Goal: Task Accomplishment & Management: Complete application form

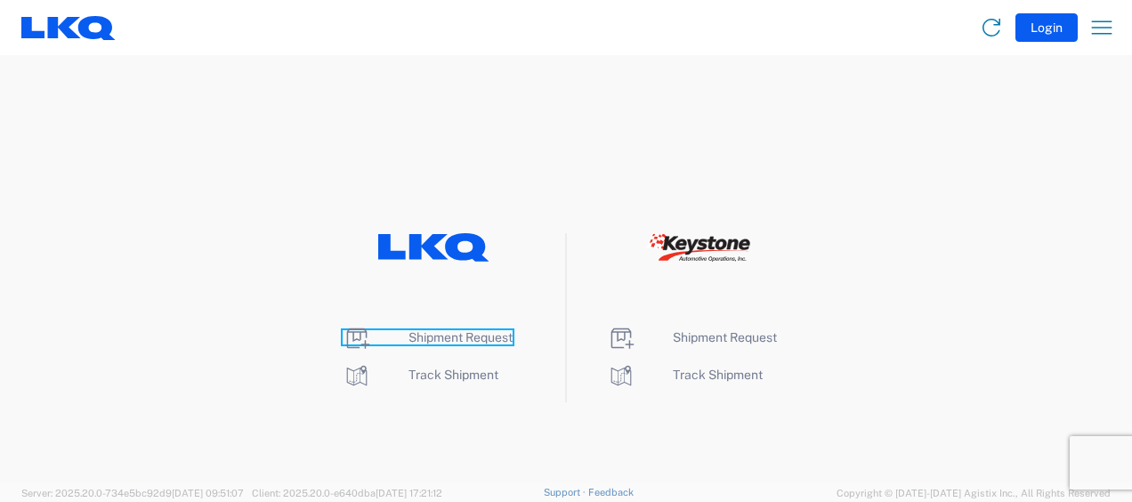
click at [459, 336] on span "Shipment Request" at bounding box center [461, 337] width 104 height 14
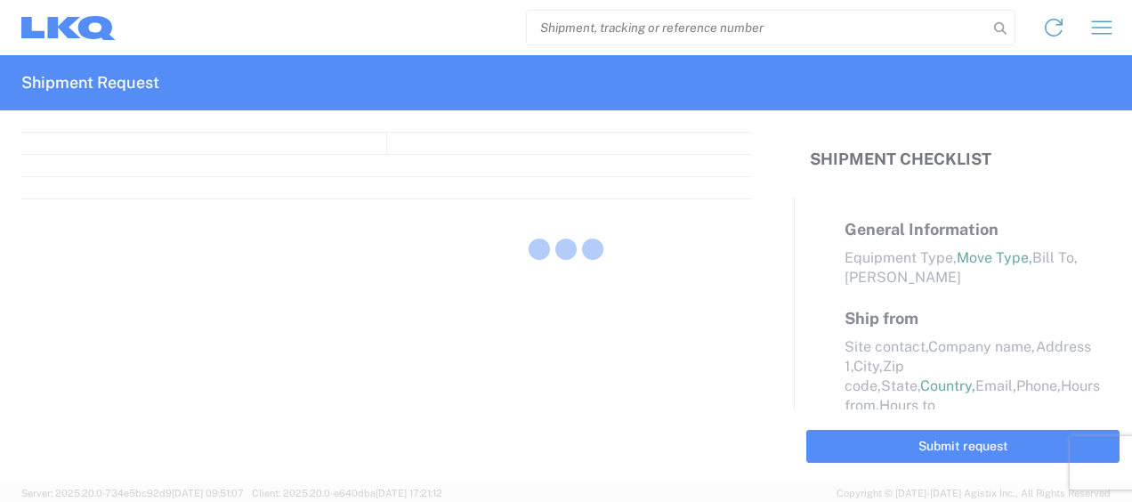
select select "FULL"
select select "LBS"
select select "IN"
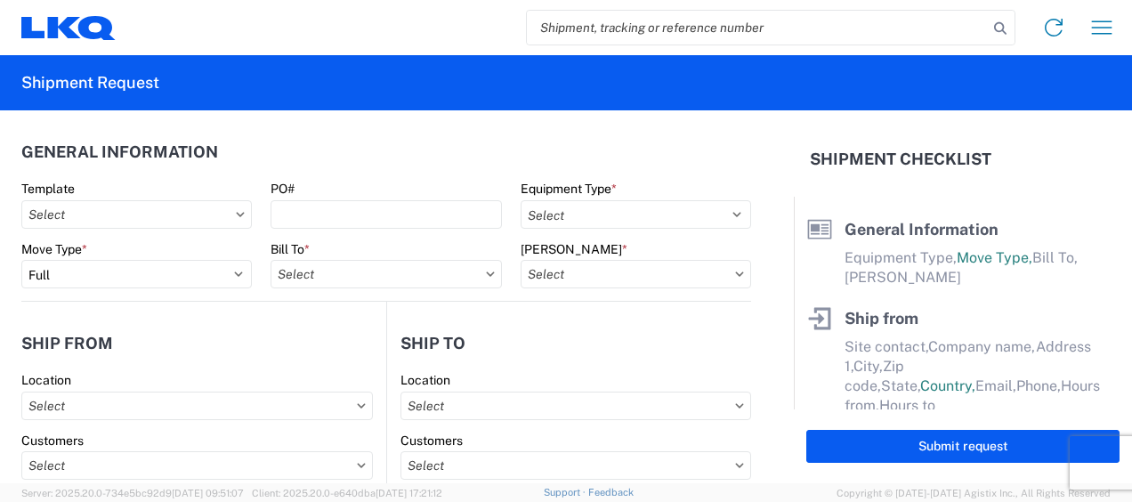
click at [236, 214] on icon at bounding box center [240, 214] width 9 height 5
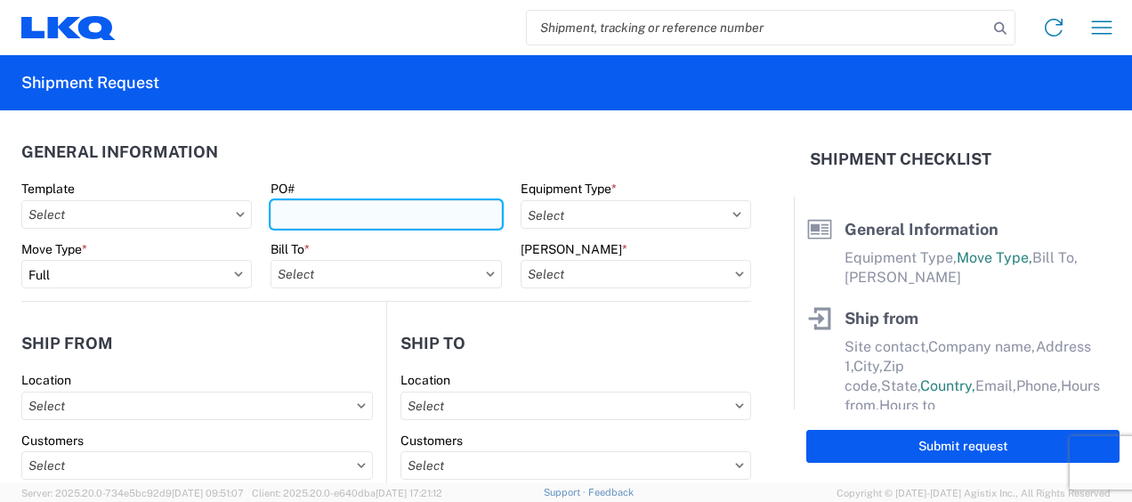
click at [356, 206] on input "PO#" at bounding box center [386, 214] width 231 height 28
type input "1742-000197"
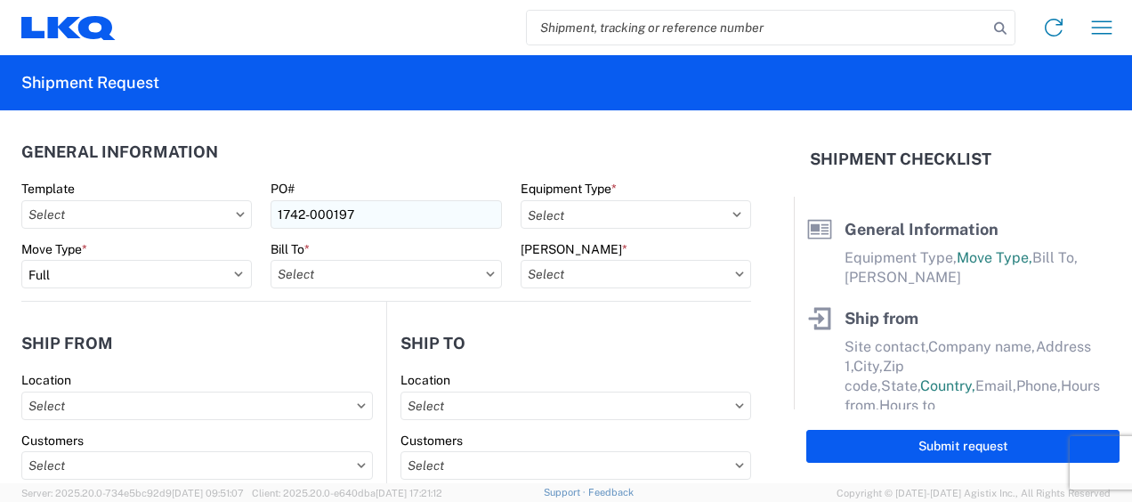
type input "1742 [GEOGRAPHIC_DATA][US_STATE] - [GEOGRAPHIC_DATA]"
type input "[STREET_ADDRESS]"
type input "[PERSON_NAME]"
type input "75172"
select select "[GEOGRAPHIC_DATA]"
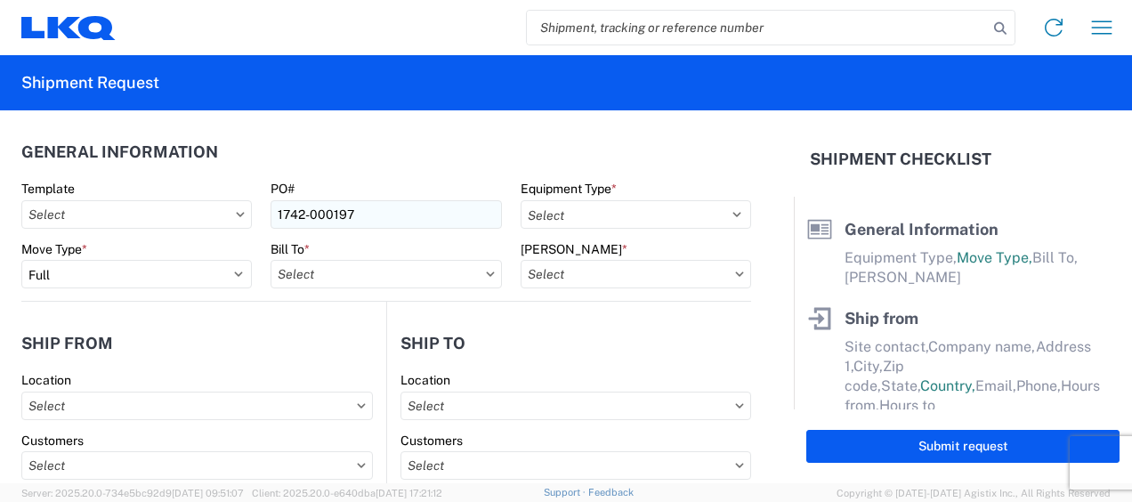
type input "[EMAIL_ADDRESS][DOMAIN_NAME]"
type input "8173491387"
type input "LKQ Corporation"
type input "[STREET_ADDRESS]"
type input "[GEOGRAPHIC_DATA]"
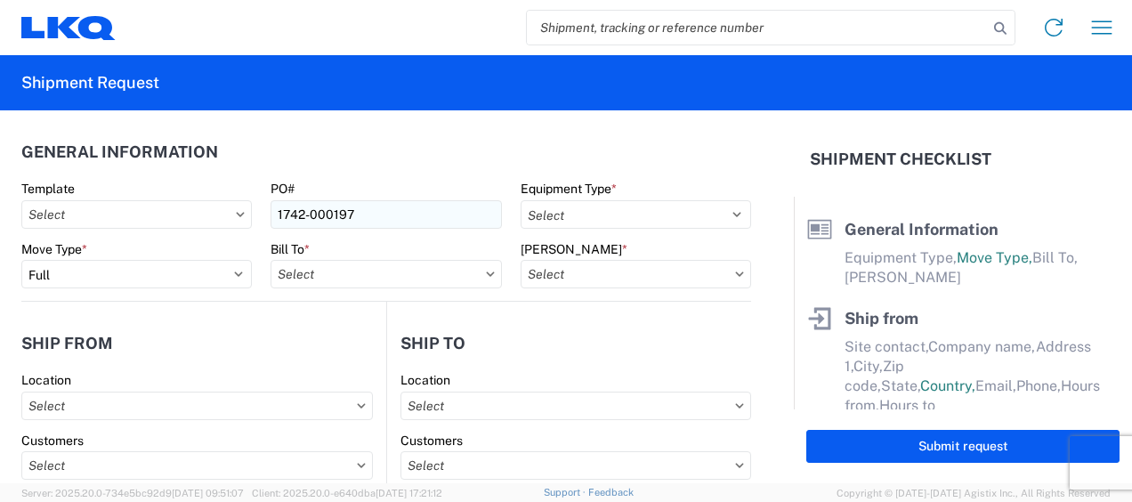
type input "77038"
select select "[GEOGRAPHIC_DATA]"
type input "[EMAIL_ADDRESS][DOMAIN_NAME]"
type input "[PHONE_NUMBER]"
type input "[PERSON_NAME]"
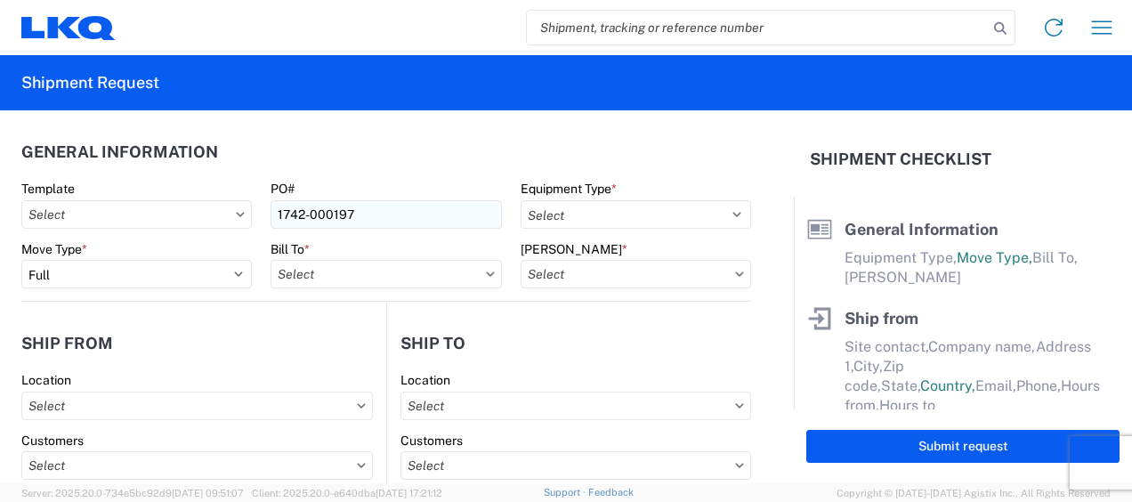
type input "[EMAIL_ADDRESS][DOMAIN_NAME]"
type input "8173491387"
type input "2025-10-17"
type input "40000"
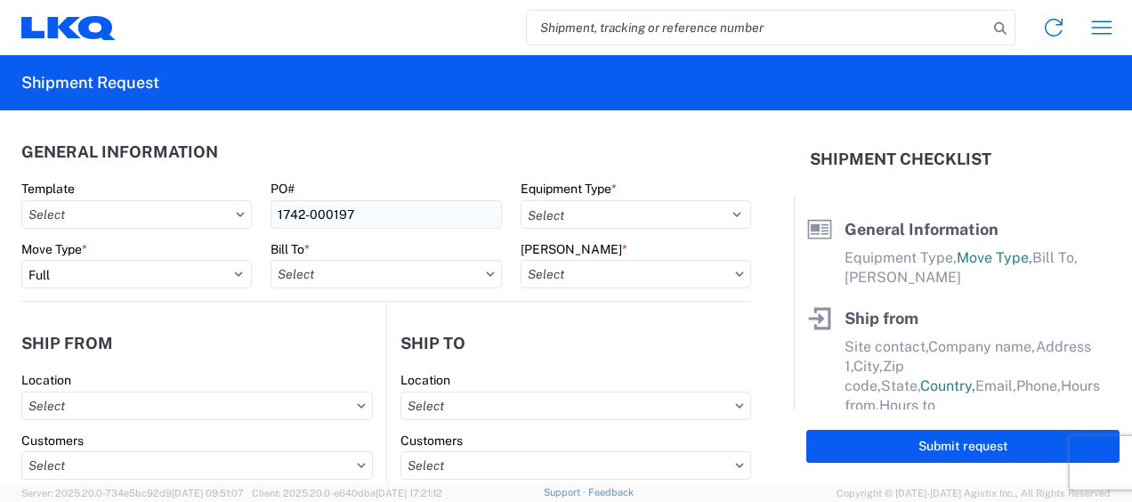
type input "28"
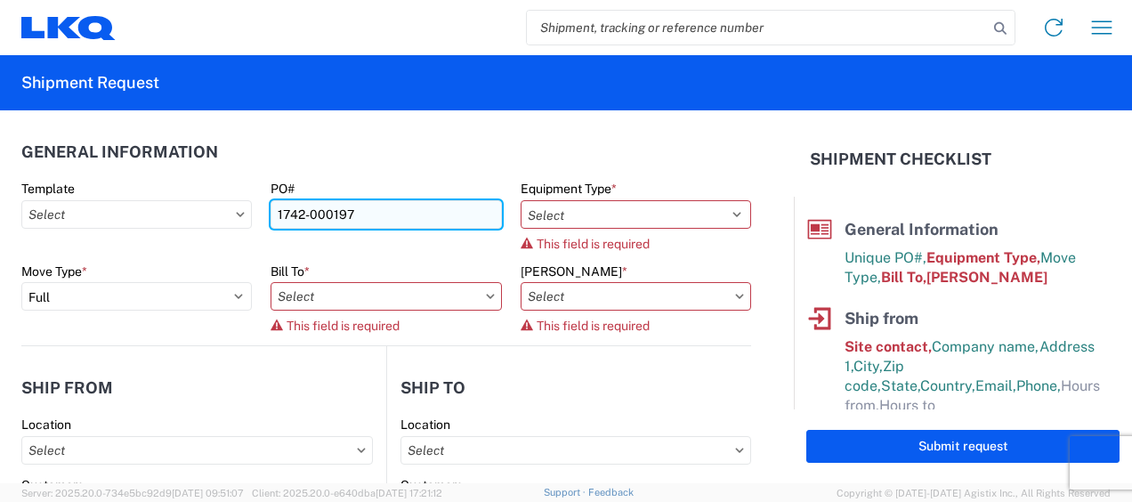
click at [352, 215] on input "1742-000197" at bounding box center [386, 214] width 231 height 28
type input "1742-000198"
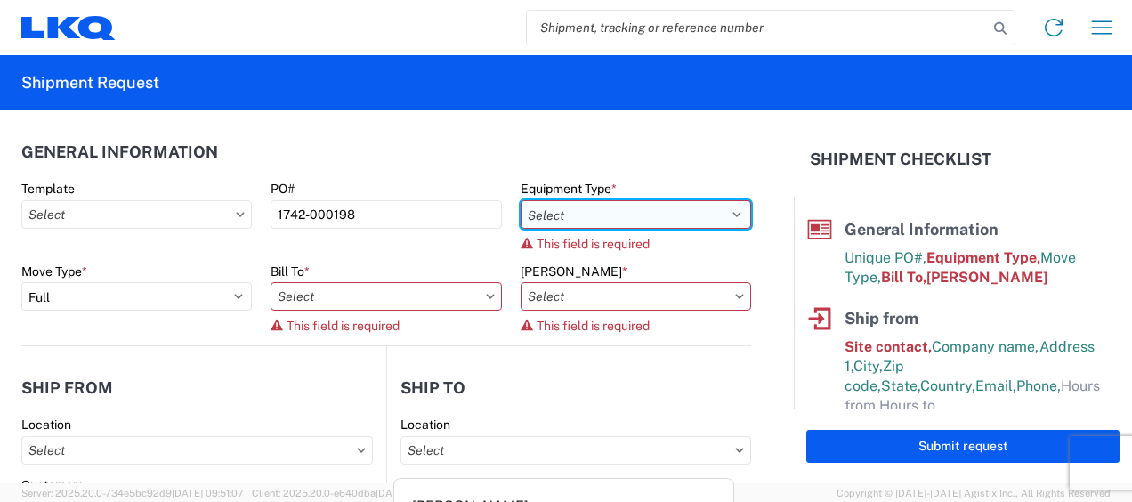
click at [599, 208] on select "Select 53’ Dry Van Flatbed Dropdeck (van) Lowboy (flatbed) Rail" at bounding box center [636, 214] width 231 height 28
select select "STDV"
click at [521, 200] on select "Select 53’ Dry Van Flatbed Dropdeck (van) Lowboy (flatbed) Rail" at bounding box center [636, 214] width 231 height 28
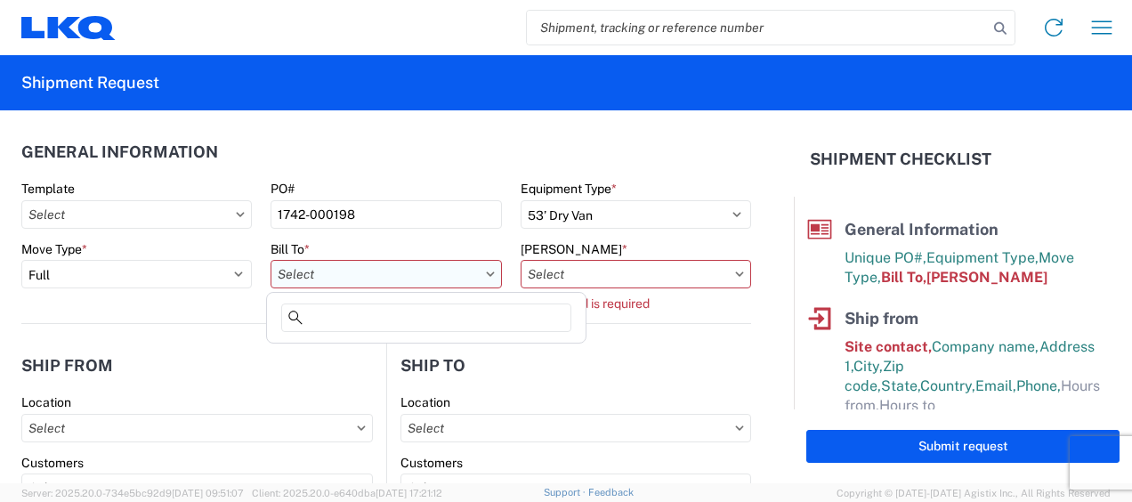
click at [444, 270] on input "text" at bounding box center [386, 274] width 231 height 28
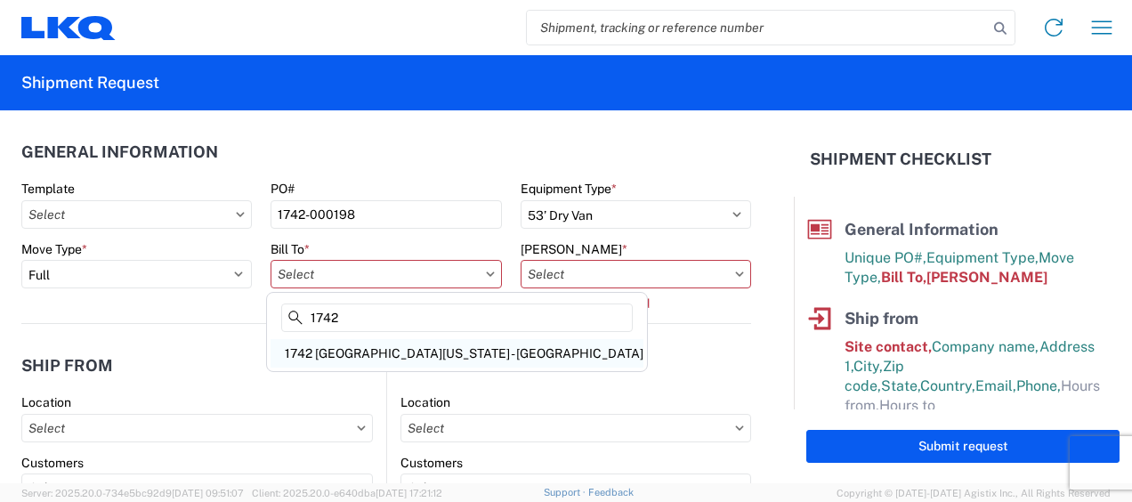
type input "1742"
click at [381, 360] on div "1742 [GEOGRAPHIC_DATA][US_STATE] - [GEOGRAPHIC_DATA]" at bounding box center [457, 353] width 373 height 28
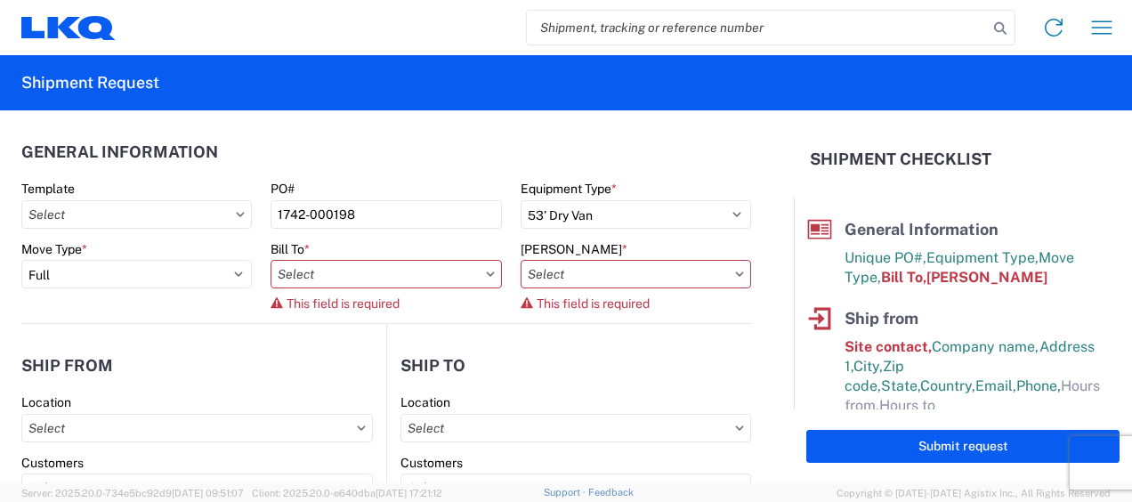
type input "1742 [GEOGRAPHIC_DATA][US_STATE] - [GEOGRAPHIC_DATA]"
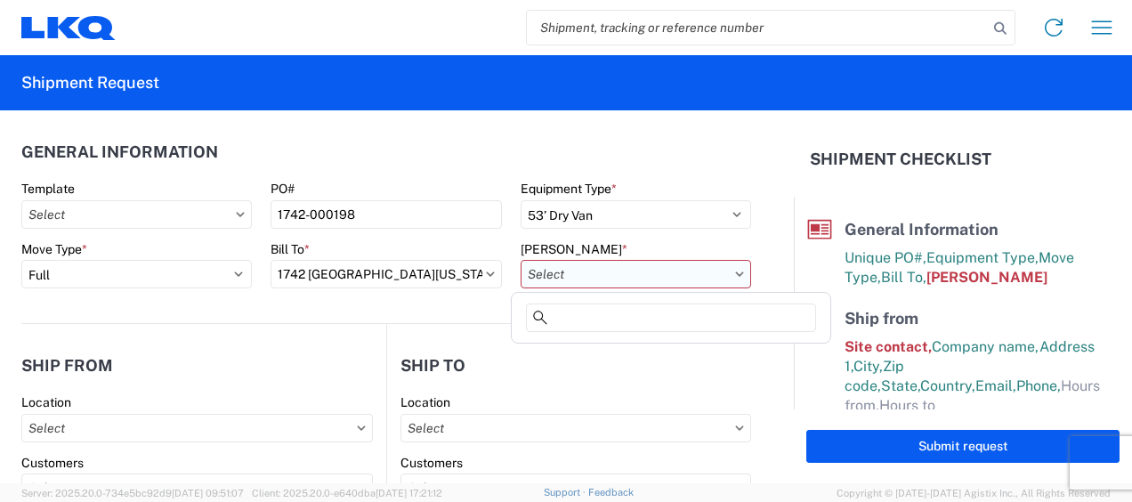
click at [591, 268] on input "text" at bounding box center [636, 274] width 231 height 28
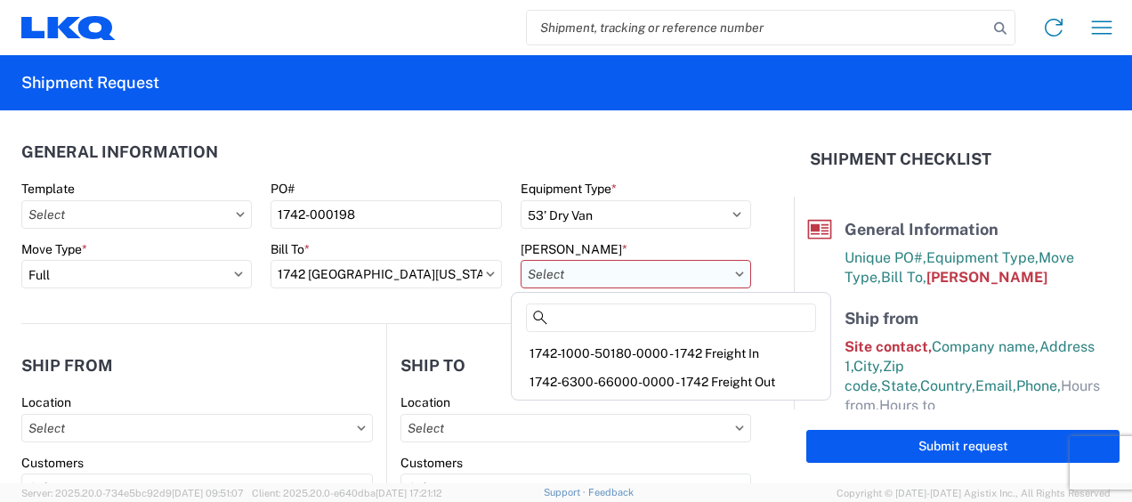
click at [576, 266] on input "text" at bounding box center [636, 274] width 231 height 28
click at [643, 352] on div "1742-1000-50180-0000 - 1742 Freight In" at bounding box center [671, 353] width 312 height 28
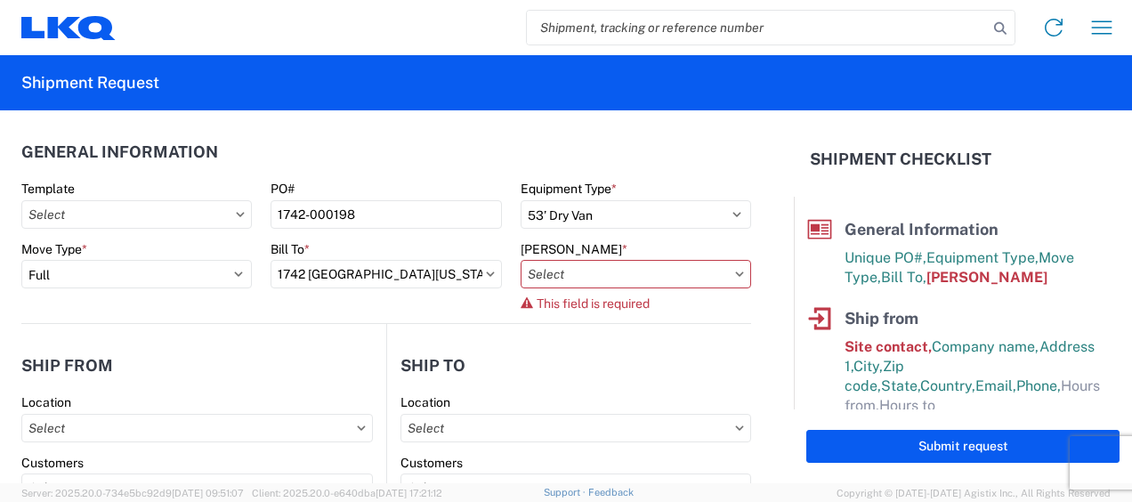
type input "1742-1000-50180-0000 - 1742 Freight In"
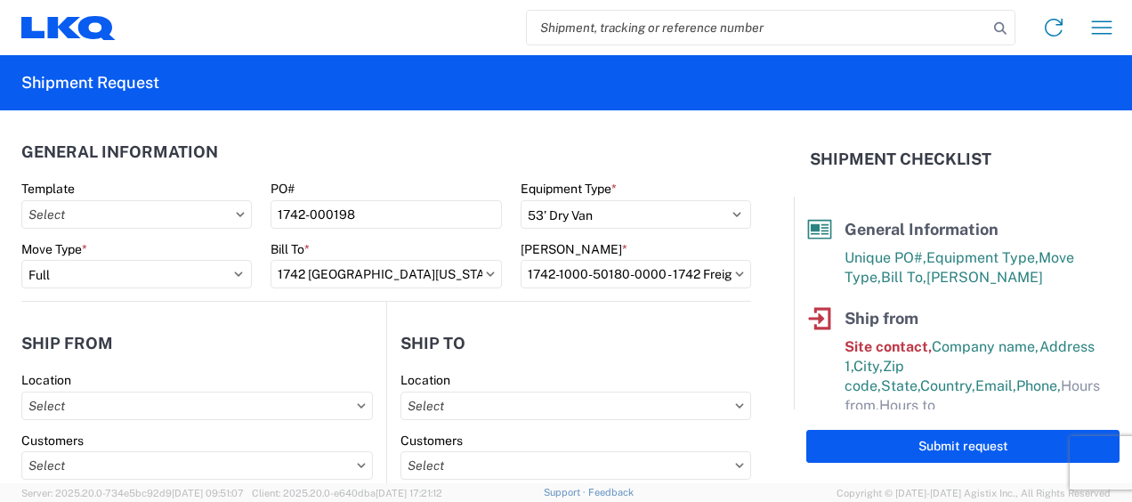
click at [693, 343] on header "Ship to" at bounding box center [569, 343] width 364 height 40
click at [315, 401] on input "text" at bounding box center [197, 406] width 352 height 28
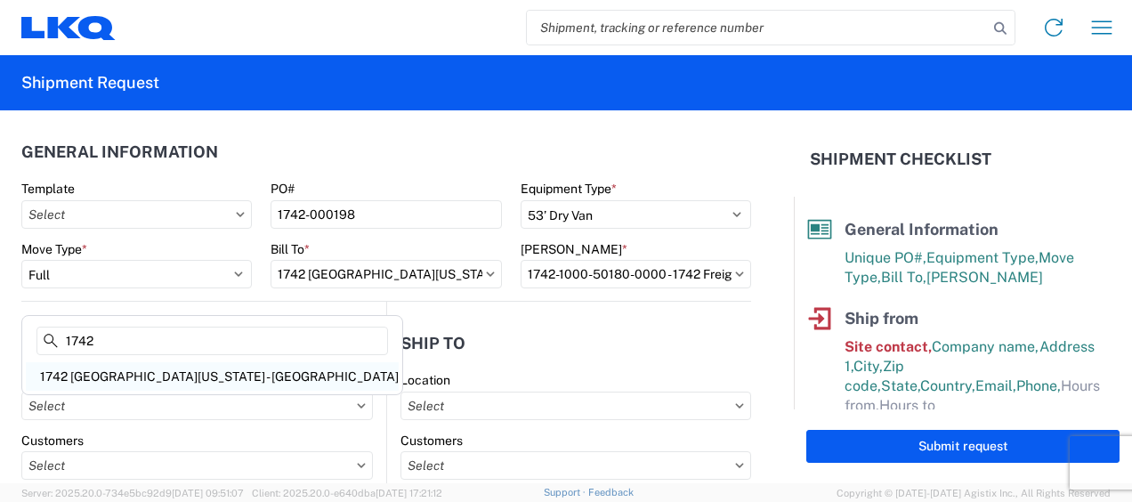
type input "1742"
click at [91, 370] on div "1742 [GEOGRAPHIC_DATA][US_STATE] - [GEOGRAPHIC_DATA]" at bounding box center [212, 376] width 373 height 28
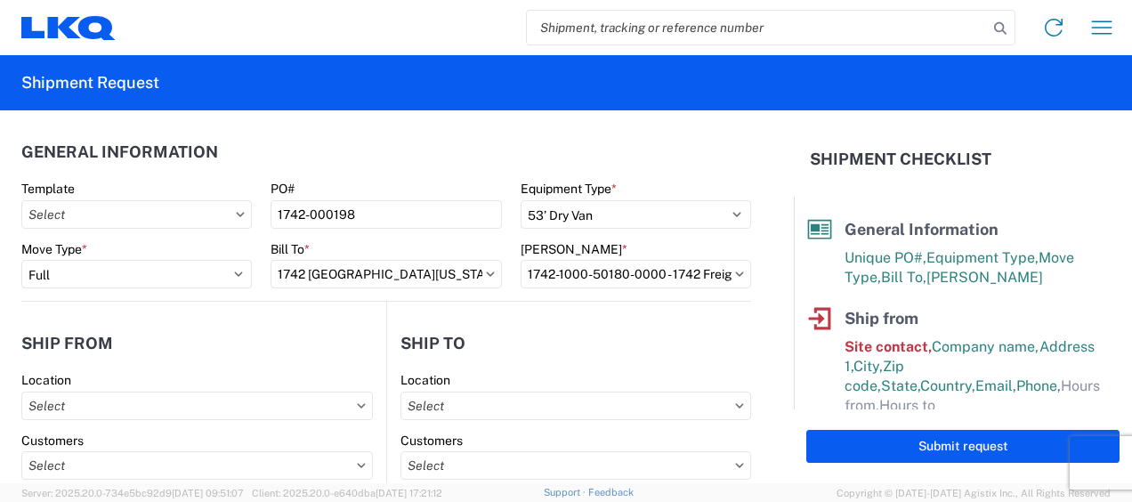
type input "1742 [GEOGRAPHIC_DATA][US_STATE] - [GEOGRAPHIC_DATA]"
select select "US"
type input "08:00"
type input "17:00"
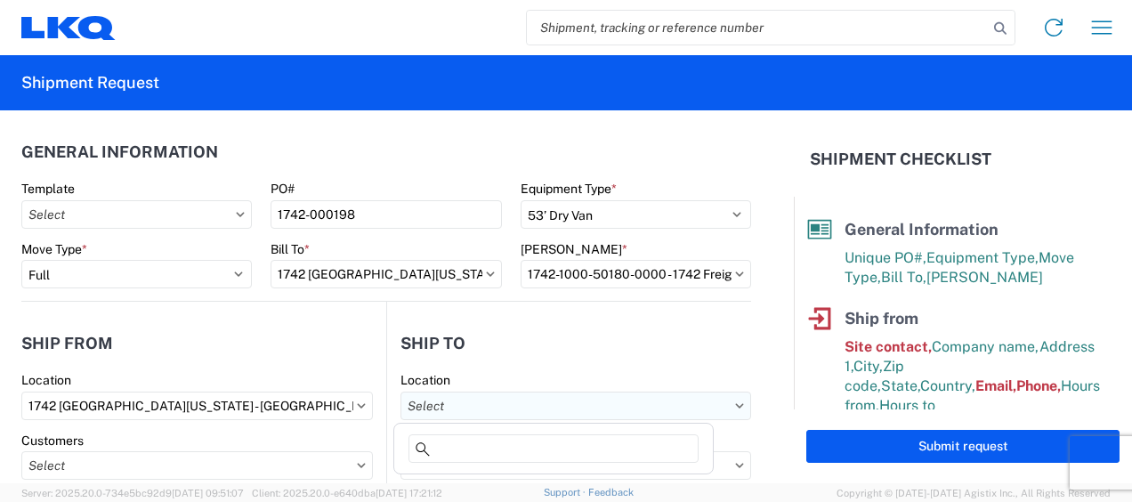
click at [491, 403] on input "text" at bounding box center [576, 406] width 351 height 28
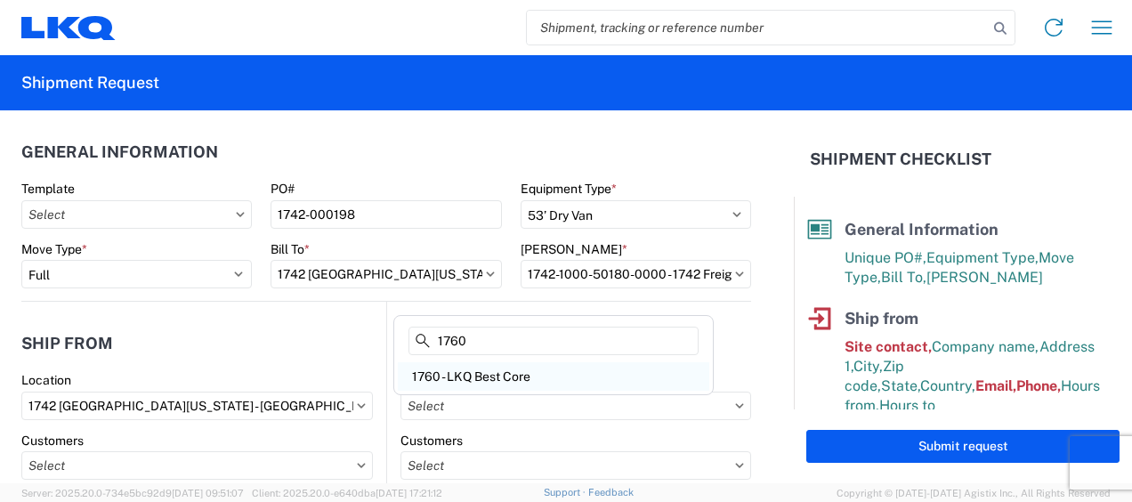
type input "1760"
click at [507, 371] on div "1760 - LKQ Best Core" at bounding box center [554, 376] width 312 height 28
type input "1760 - LKQ Best Core"
select select "US"
click at [522, 336] on header "Ship to" at bounding box center [569, 343] width 364 height 40
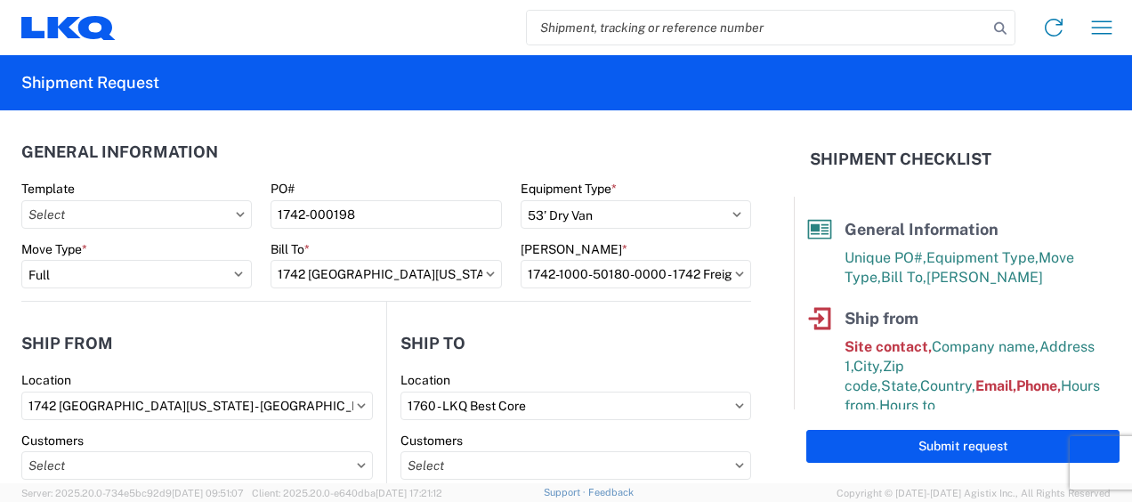
scroll to position [89, 0]
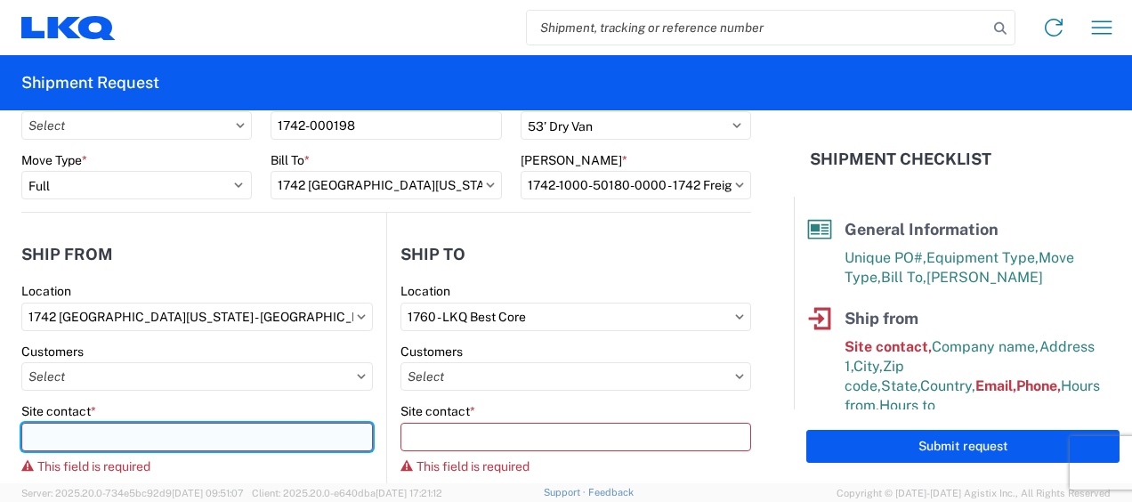
click at [192, 434] on input "Site contact *" at bounding box center [197, 437] width 352 height 28
type input "c"
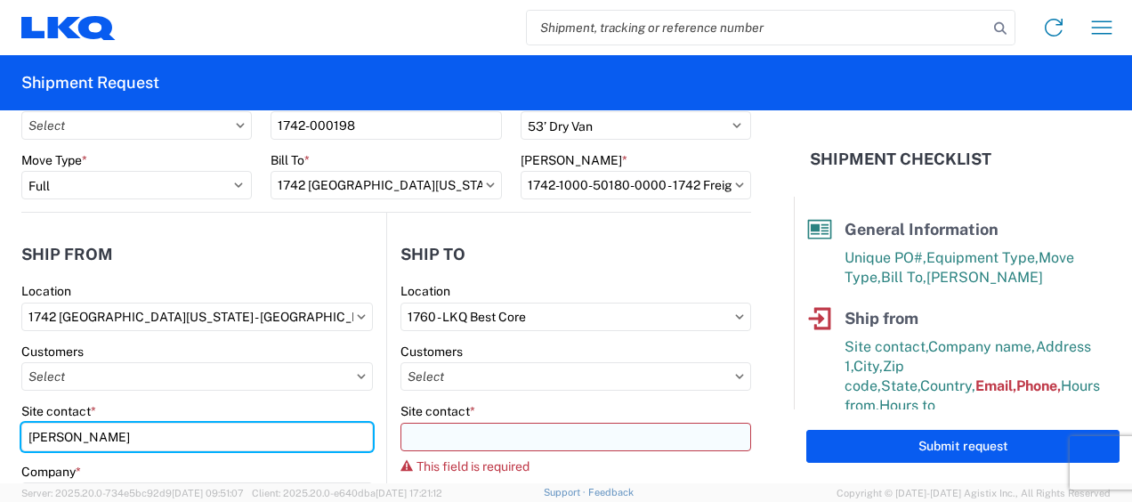
type input "[PERSON_NAME]"
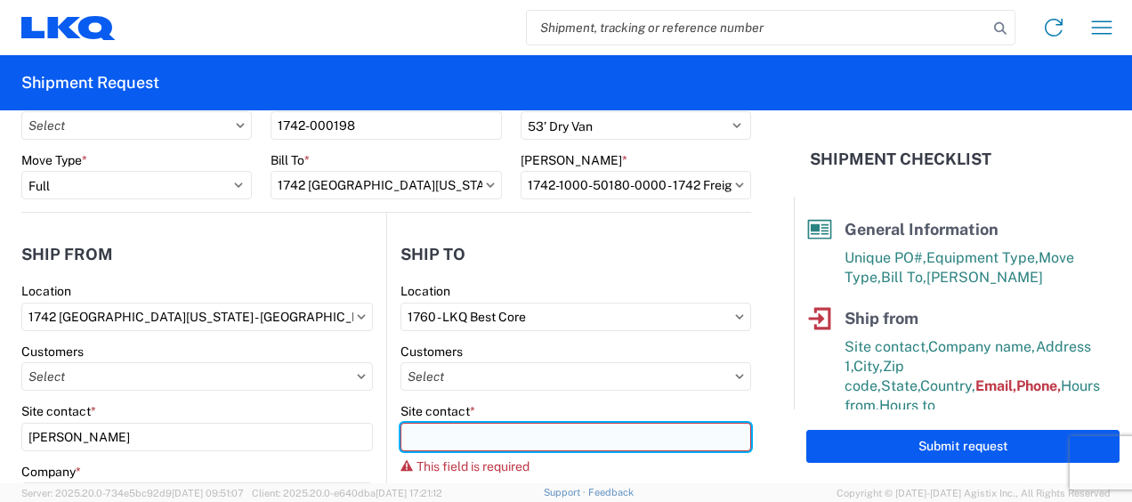
click at [456, 438] on input "Site contact *" at bounding box center [576, 437] width 351 height 28
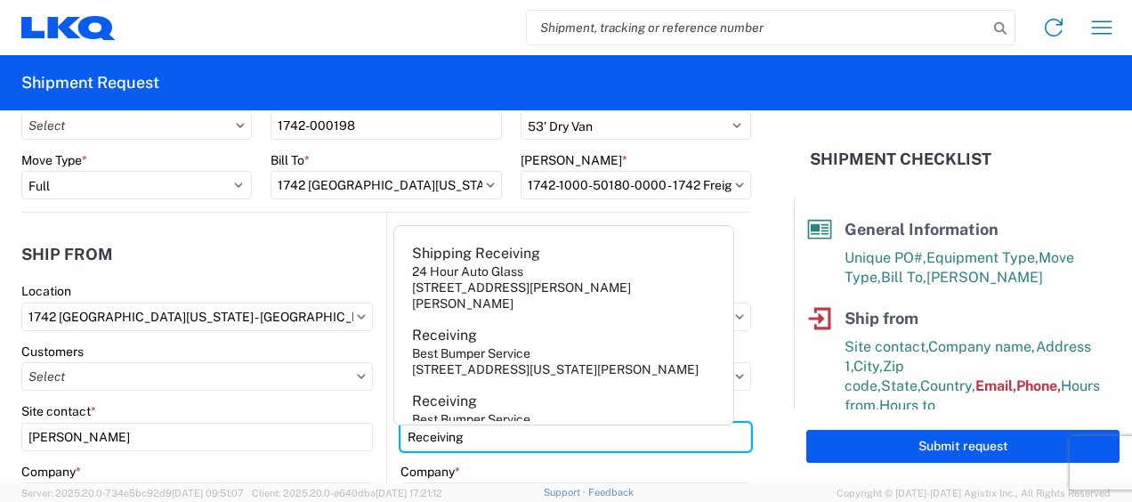
type input "Receiving"
click at [760, 180] on form "General Information Template PO# 1742-000198 Equipment Type * Select 53’ Dry Va…" at bounding box center [397, 296] width 794 height 373
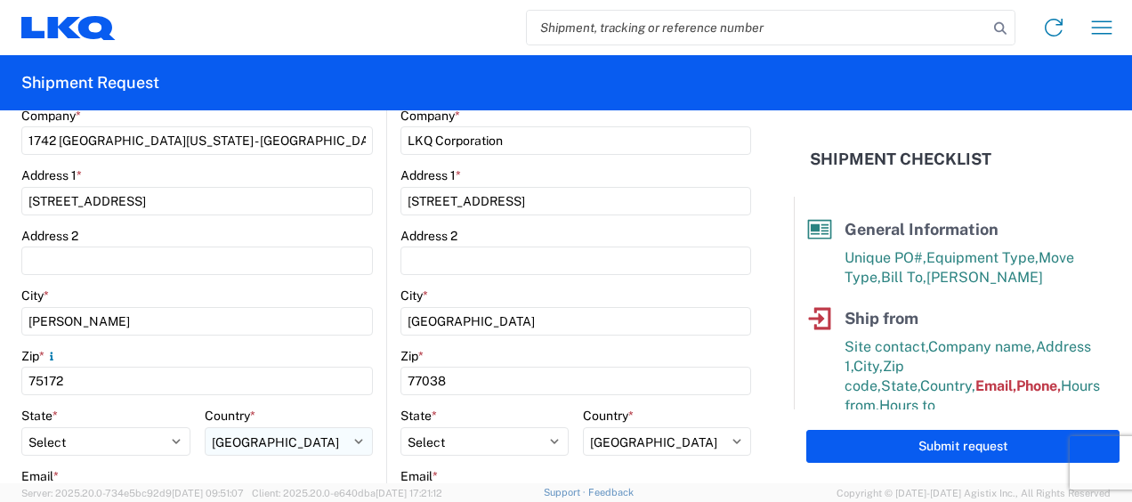
scroll to position [534, 0]
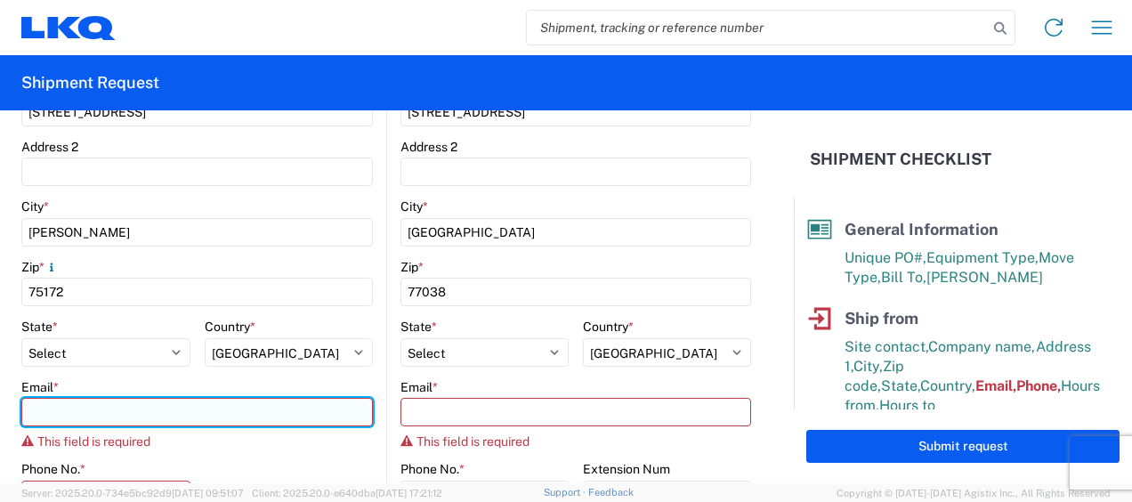
click at [57, 420] on input "Email *" at bounding box center [197, 412] width 352 height 28
type input "[EMAIL_ADDRESS][DOMAIN_NAME]"
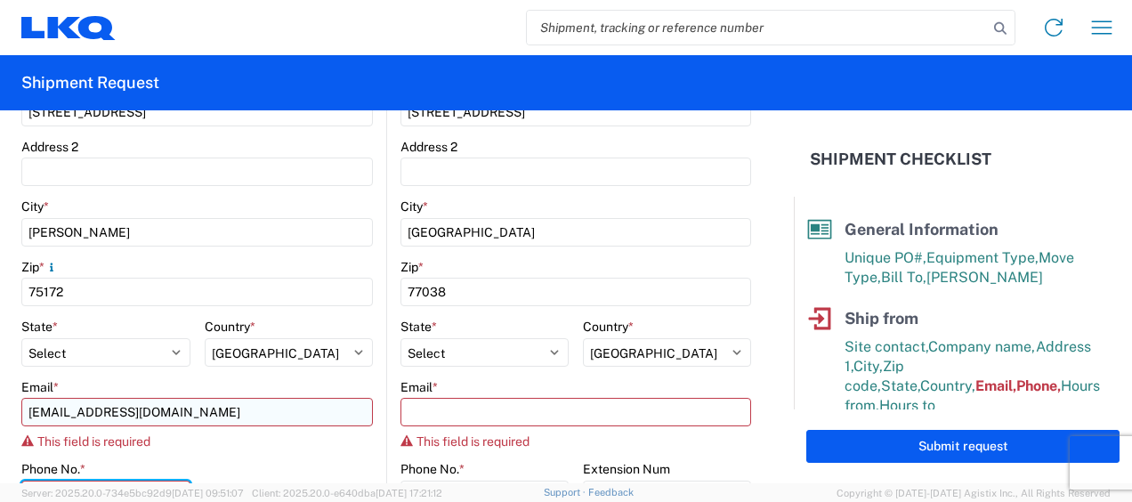
type input "8173491387"
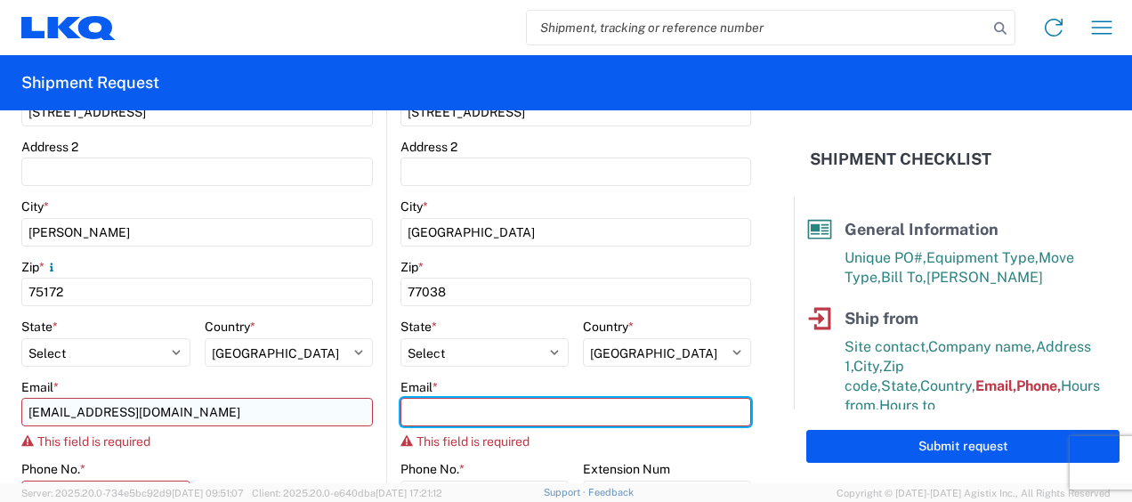
type input "[EMAIL_ADDRESS][DOMAIN_NAME]"
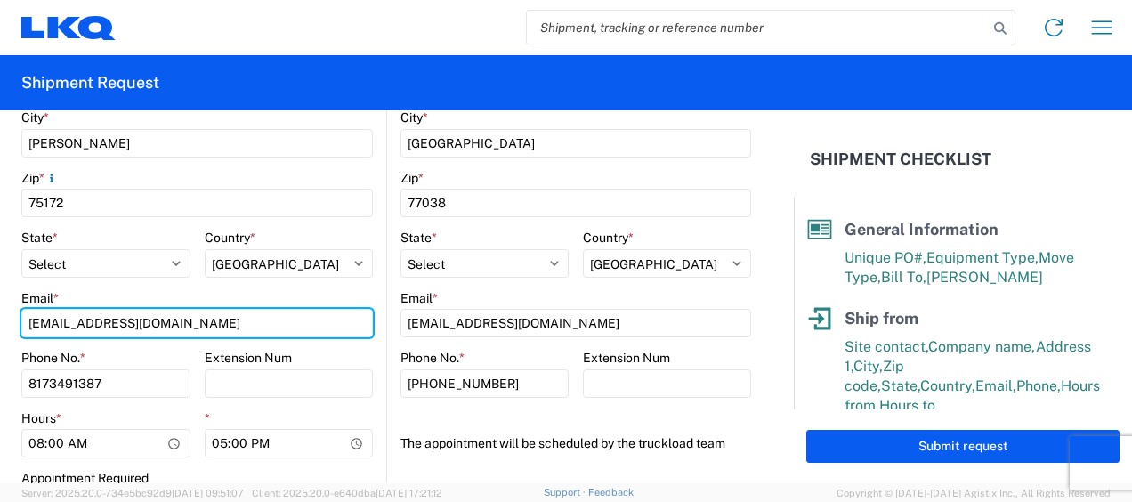
scroll to position [712, 0]
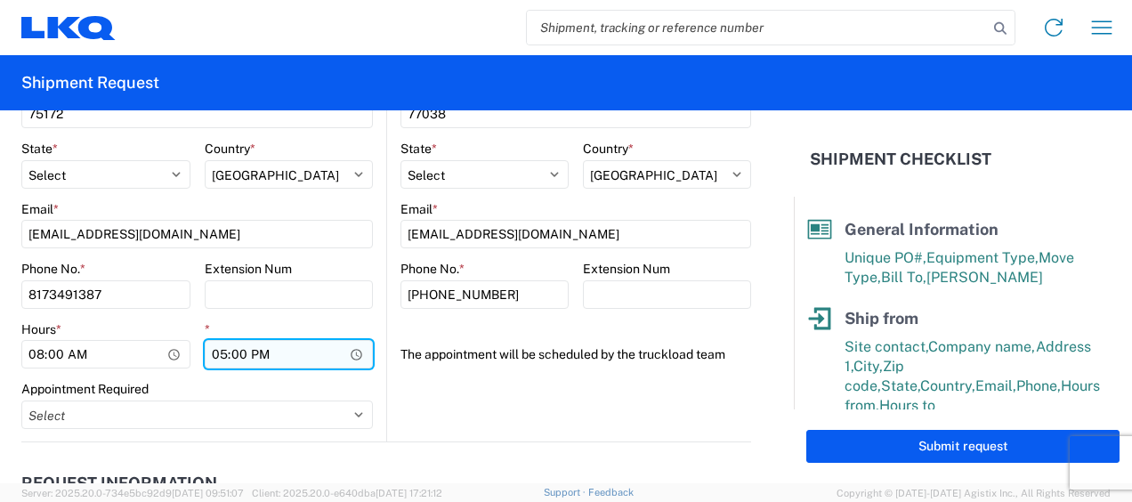
click at [218, 354] on input "17:00" at bounding box center [289, 354] width 169 height 28
type input "15:00"
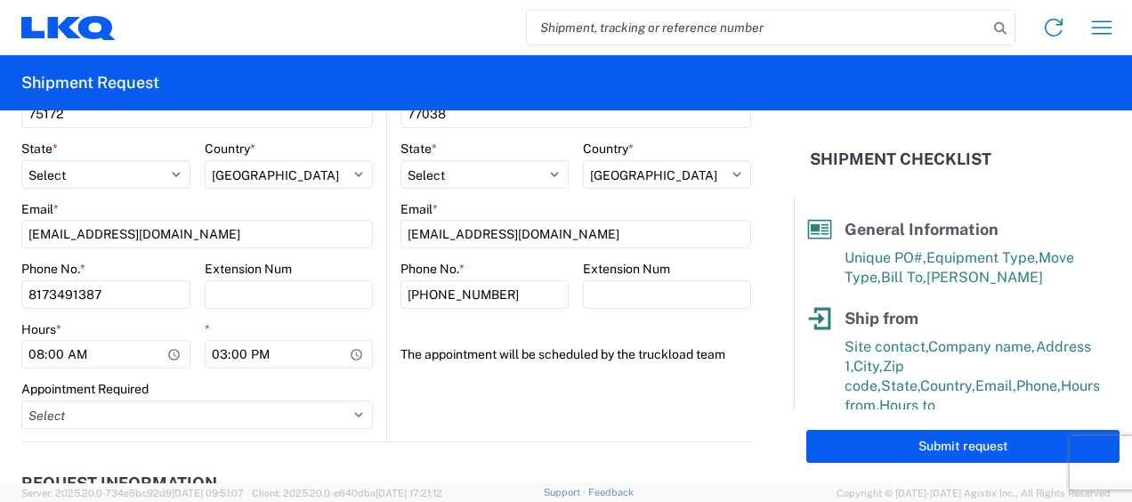
click at [276, 386] on div "Appointment Required" at bounding box center [197, 389] width 352 height 16
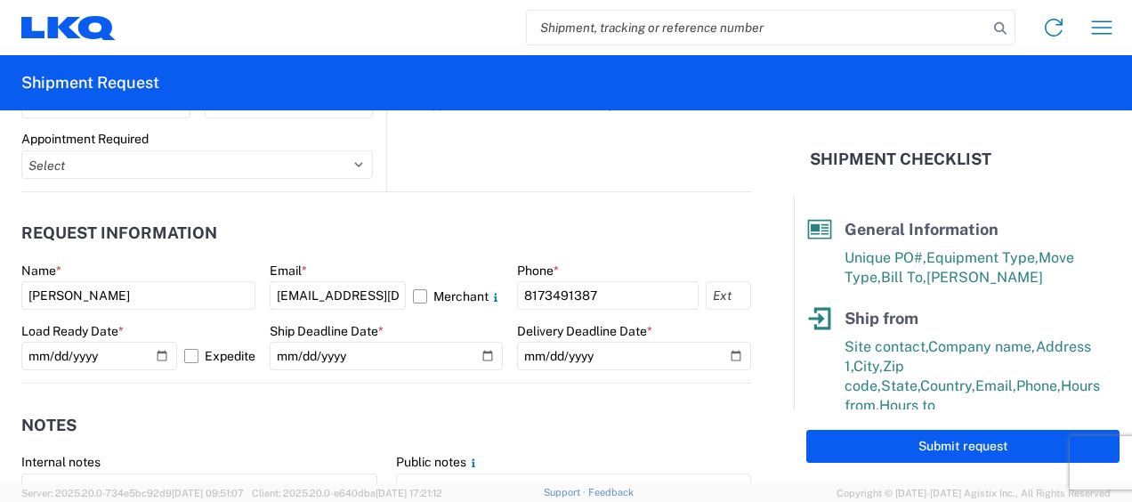
scroll to position [979, 0]
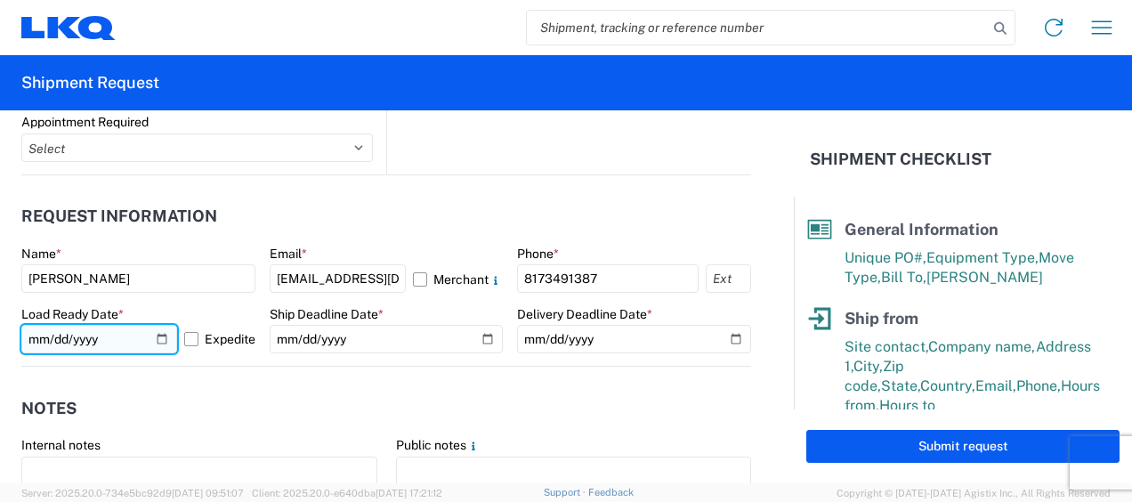
click at [155, 336] on input "[DATE]" at bounding box center [99, 339] width 156 height 28
type input "[DATE]"
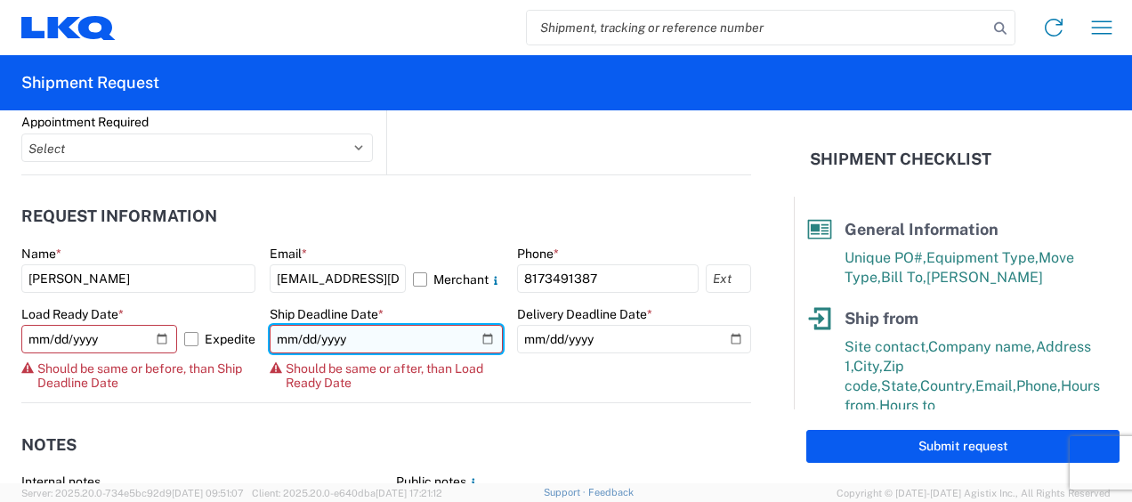
click at [477, 333] on input "2025-10-17" at bounding box center [387, 339] width 234 height 28
type input "[DATE]"
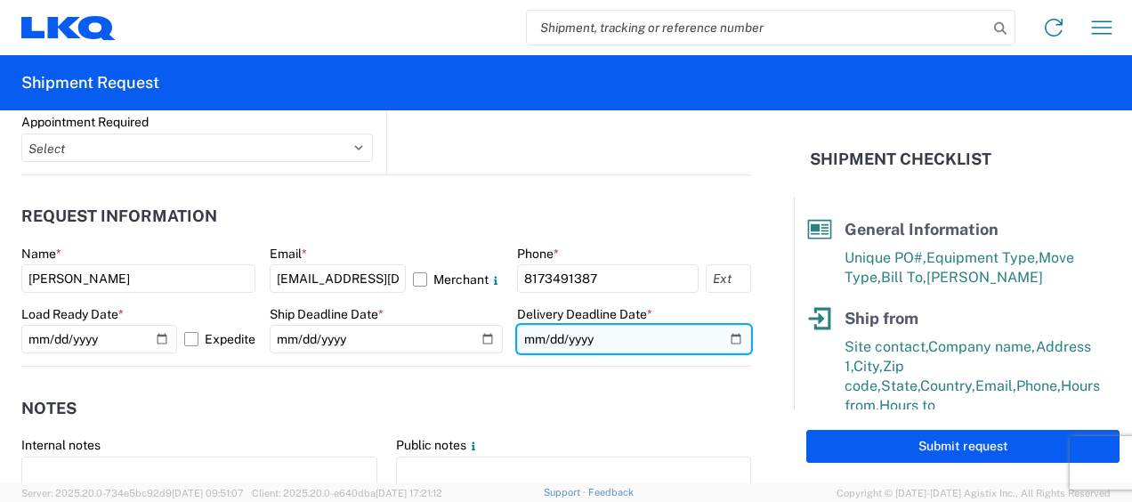
click at [721, 336] on input "2025-10-17" at bounding box center [634, 339] width 234 height 28
type input "[DATE]"
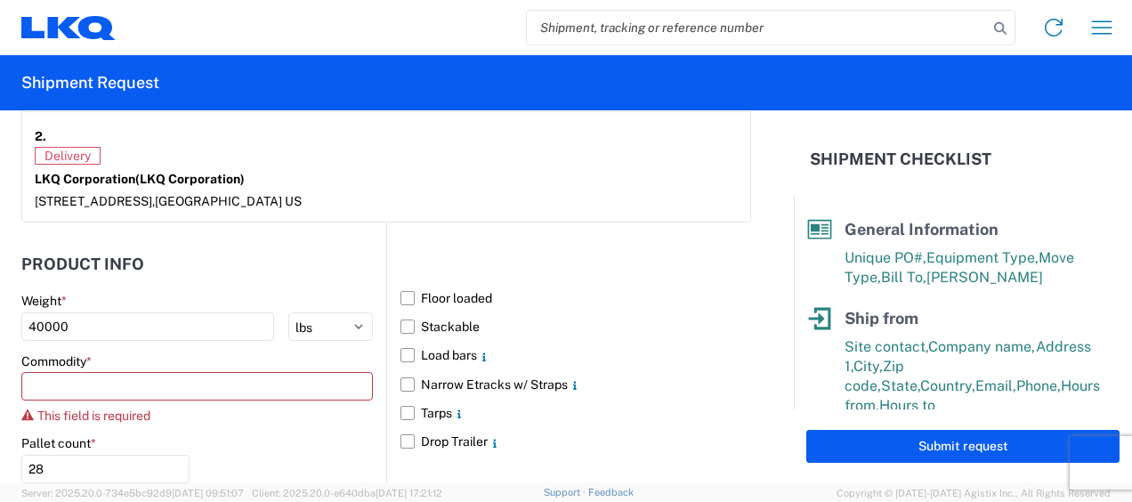
scroll to position [1691, 0]
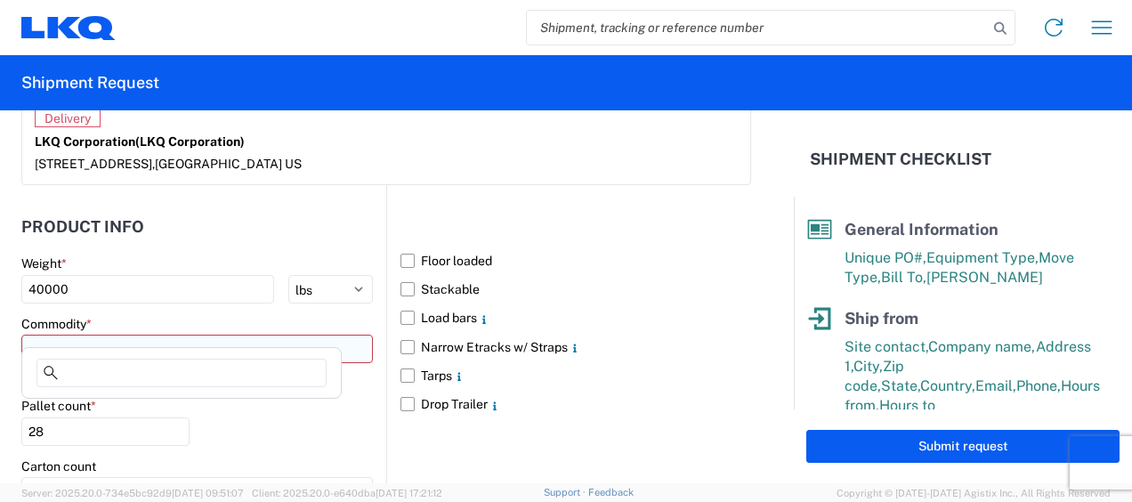
click at [161, 335] on input at bounding box center [197, 349] width 352 height 28
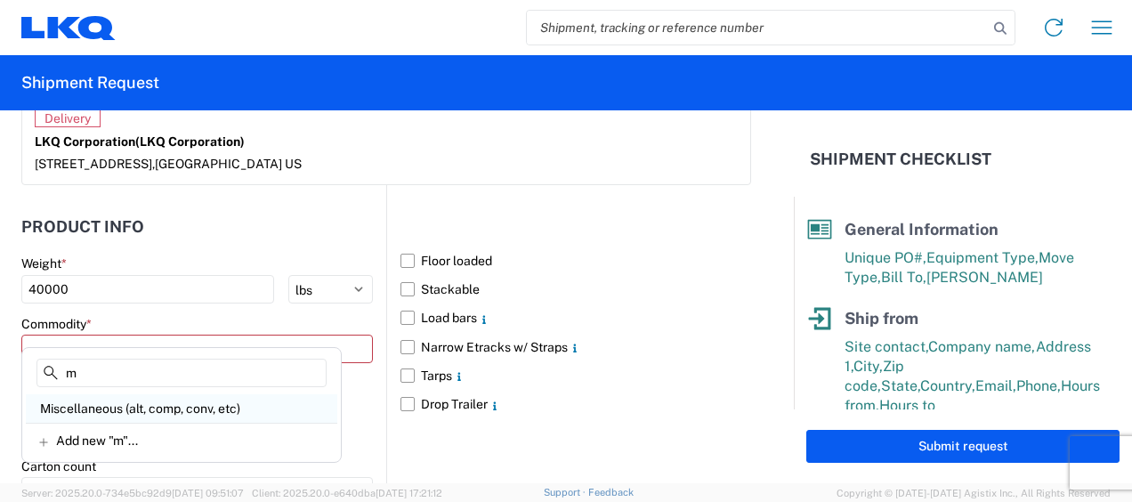
type input "m"
click at [105, 406] on div "Miscellaneous (alt, comp, conv, etc)" at bounding box center [182, 408] width 312 height 28
type input "Miscellaneous (alt, comp, conv, etc)"
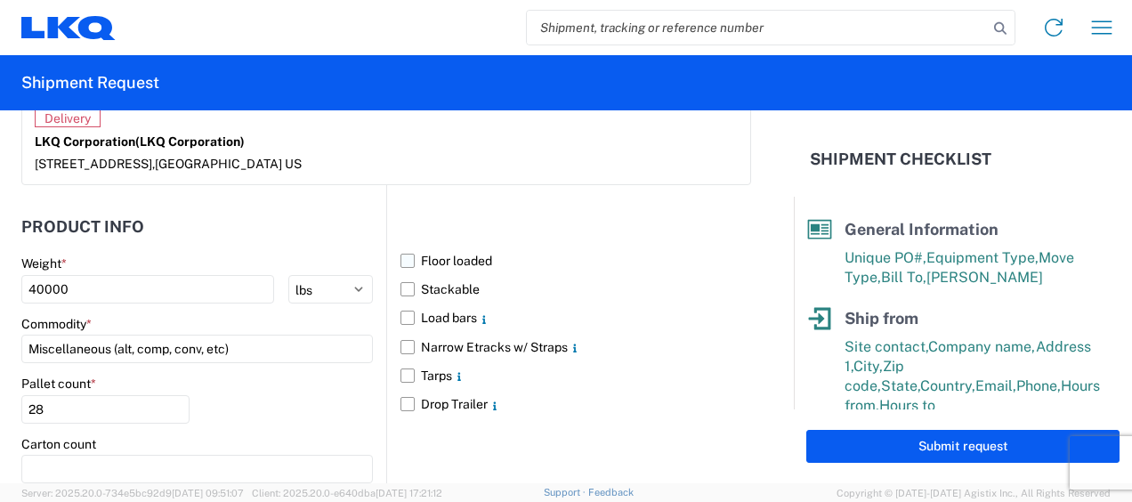
click at [402, 247] on label "Floor loaded" at bounding box center [576, 261] width 351 height 28
click at [0, 0] on input "Floor loaded" at bounding box center [0, 0] width 0 height 0
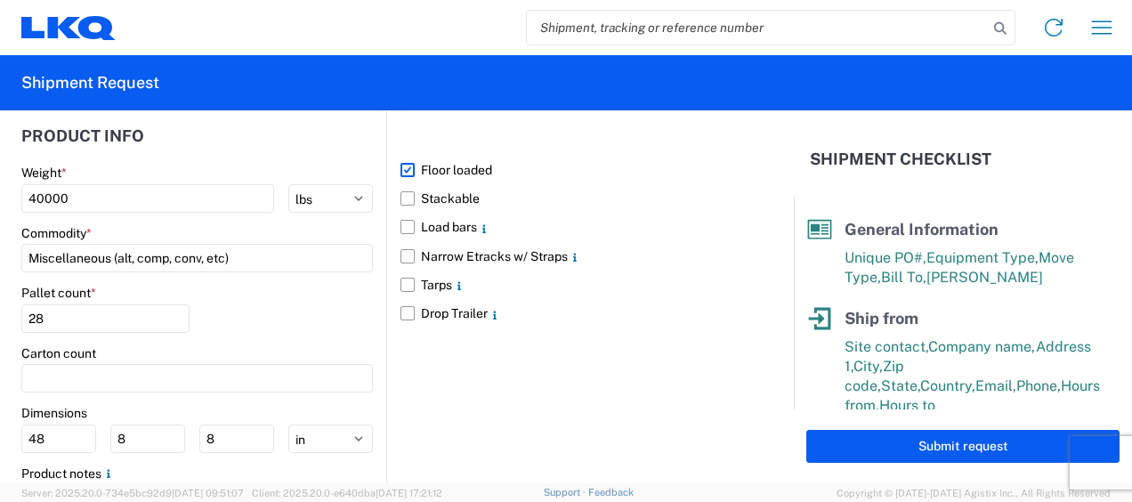
scroll to position [1863, 0]
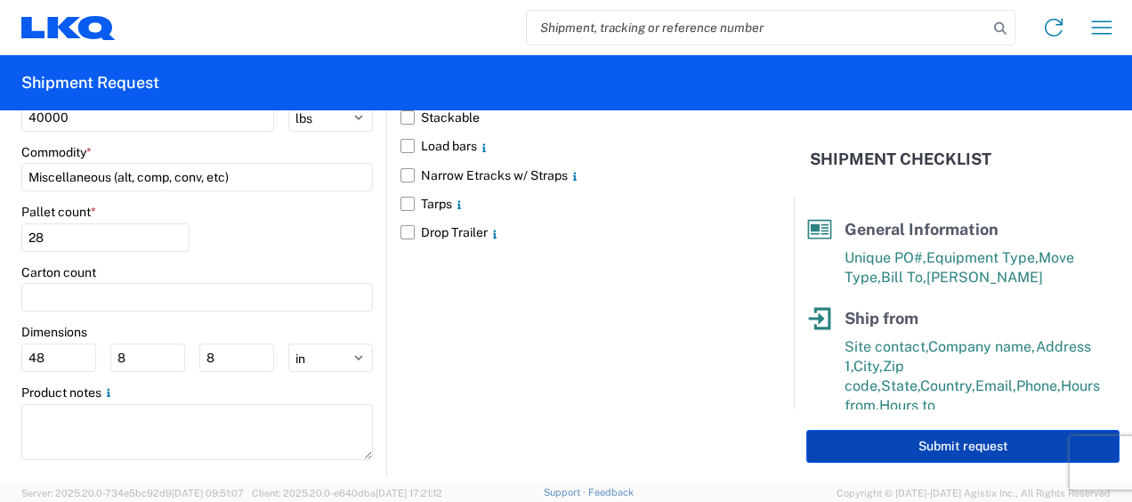
drag, startPoint x: 948, startPoint y: 439, endPoint x: 940, endPoint y: 434, distance: 9.2
click at [944, 438] on button "Submit request" at bounding box center [962, 446] width 313 height 33
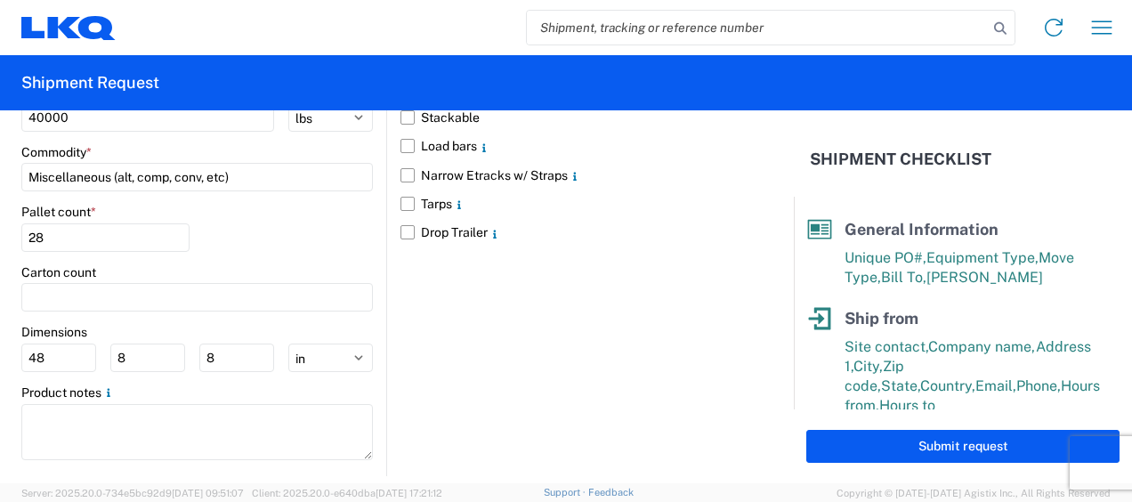
scroll to position [1862, 0]
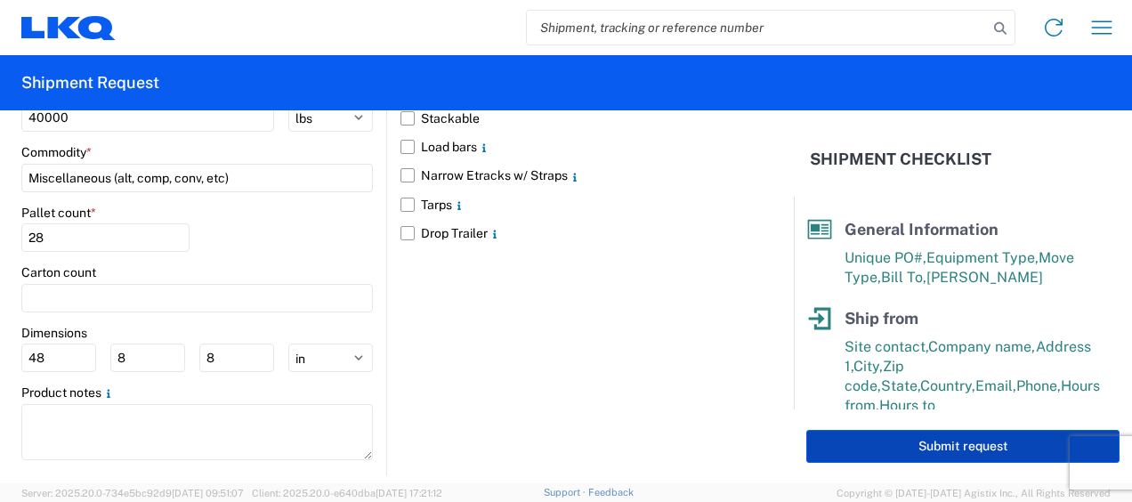
click at [931, 442] on button "Submit request" at bounding box center [962, 446] width 313 height 33
click at [946, 441] on button "Submit request" at bounding box center [962, 446] width 313 height 33
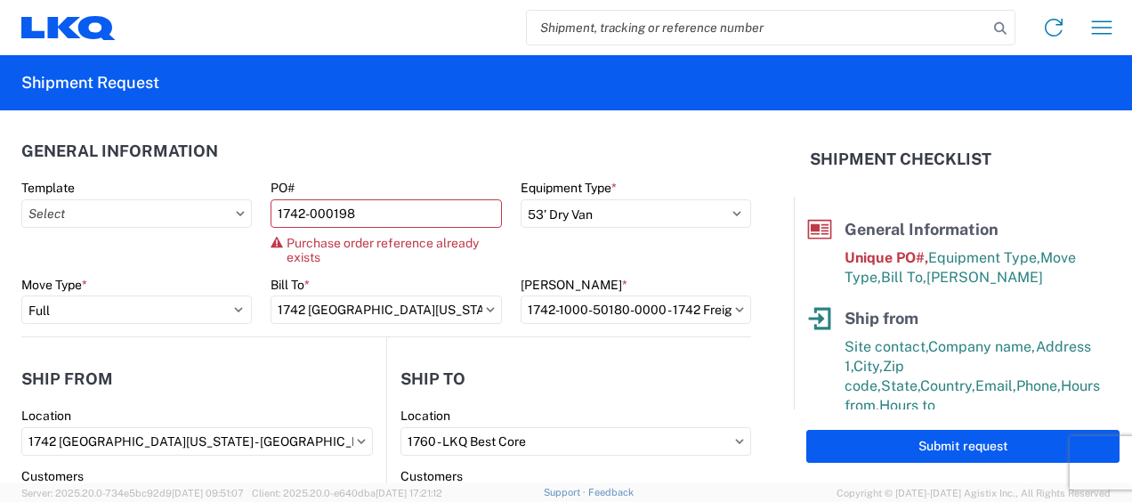
scroll to position [0, 0]
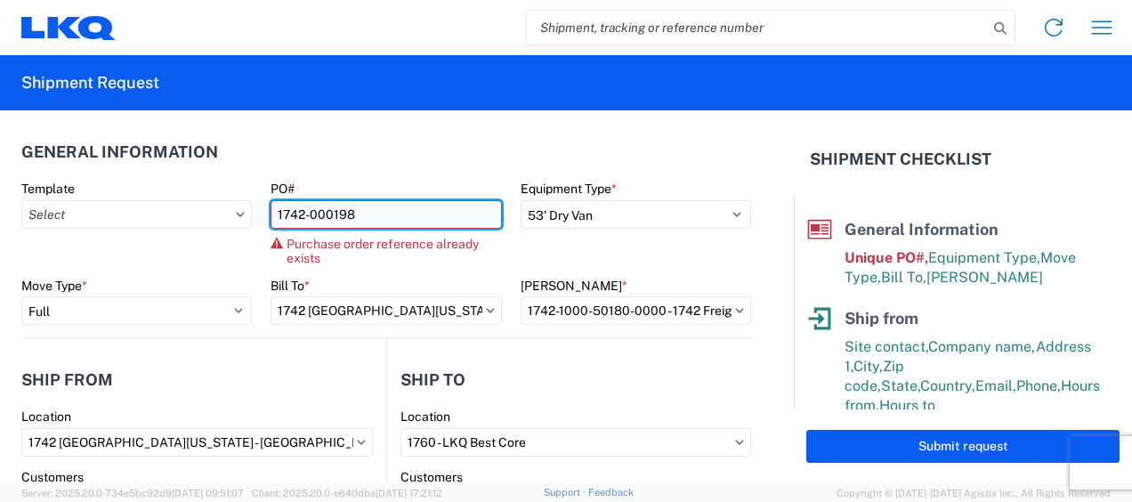
click at [349, 216] on input "1742-000198" at bounding box center [386, 214] width 231 height 28
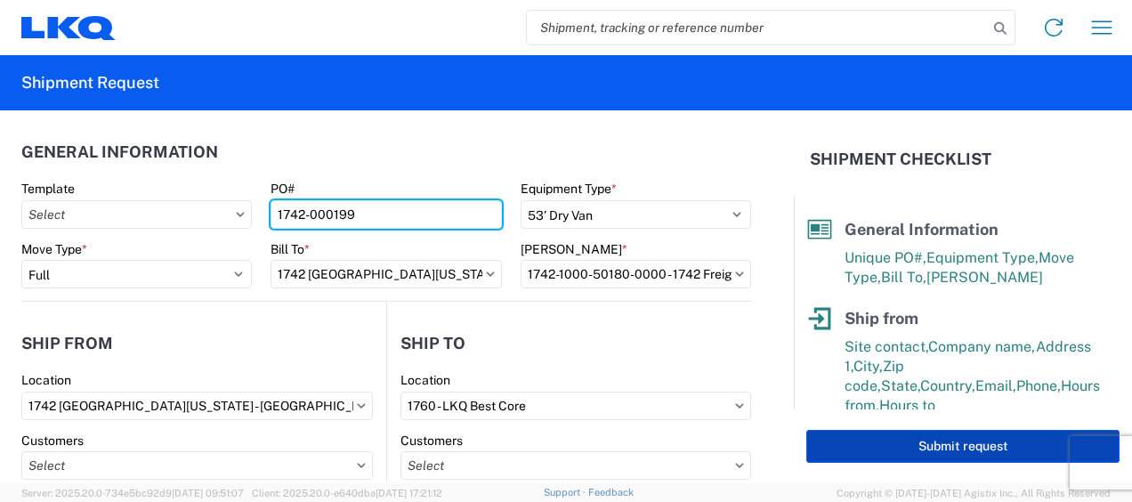
type input "1742-000199"
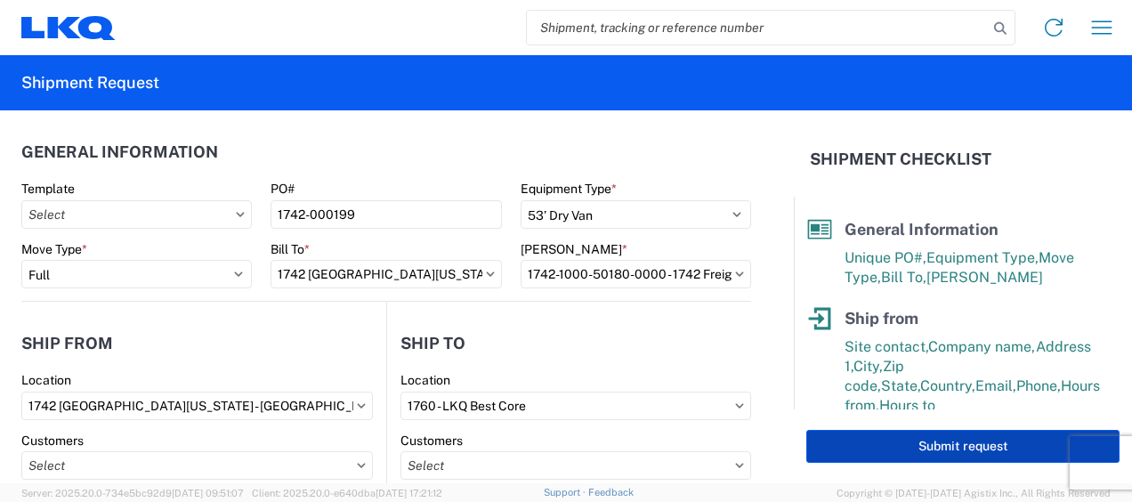
click at [939, 447] on button "Submit request" at bounding box center [962, 446] width 313 height 33
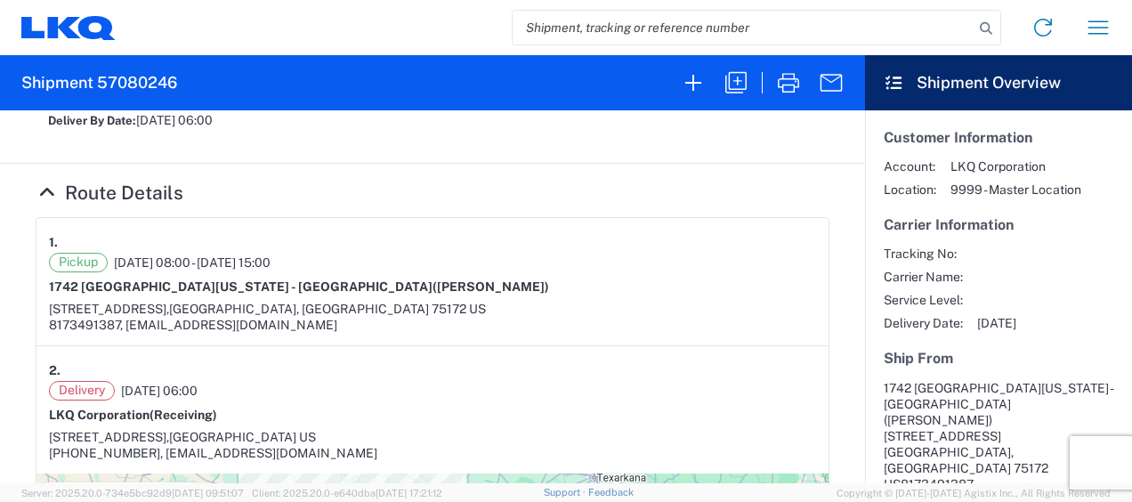
scroll to position [445, 0]
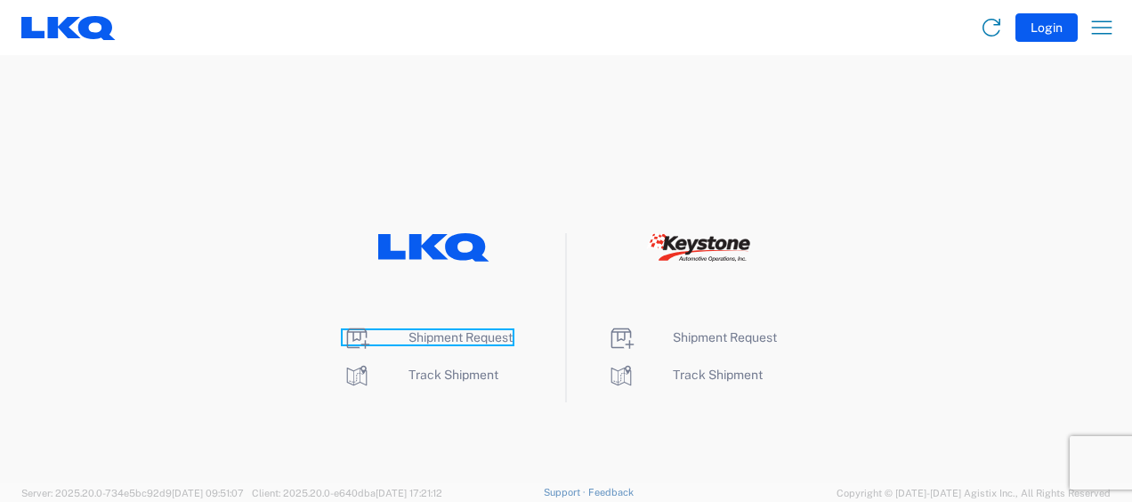
click at [441, 335] on span "Shipment Request" at bounding box center [461, 337] width 104 height 14
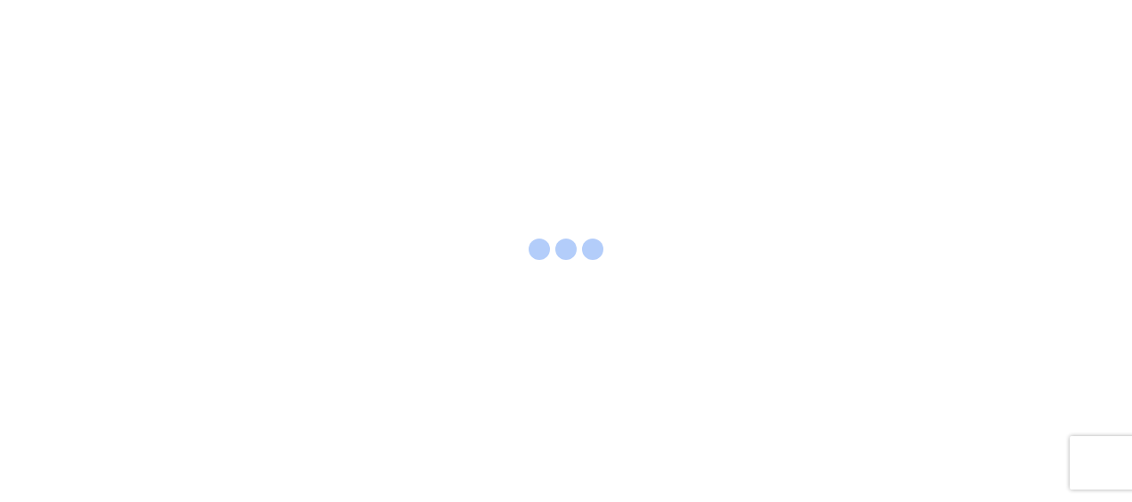
select select "FULL"
select select "LBS"
select select "IN"
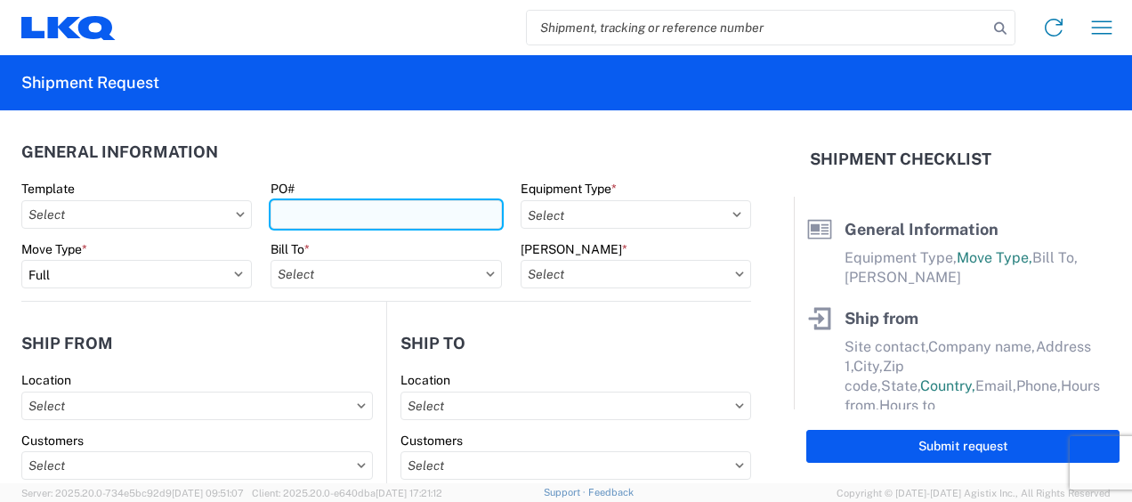
click at [352, 218] on input "PO#" at bounding box center [386, 214] width 231 height 28
type input "1742-000199"
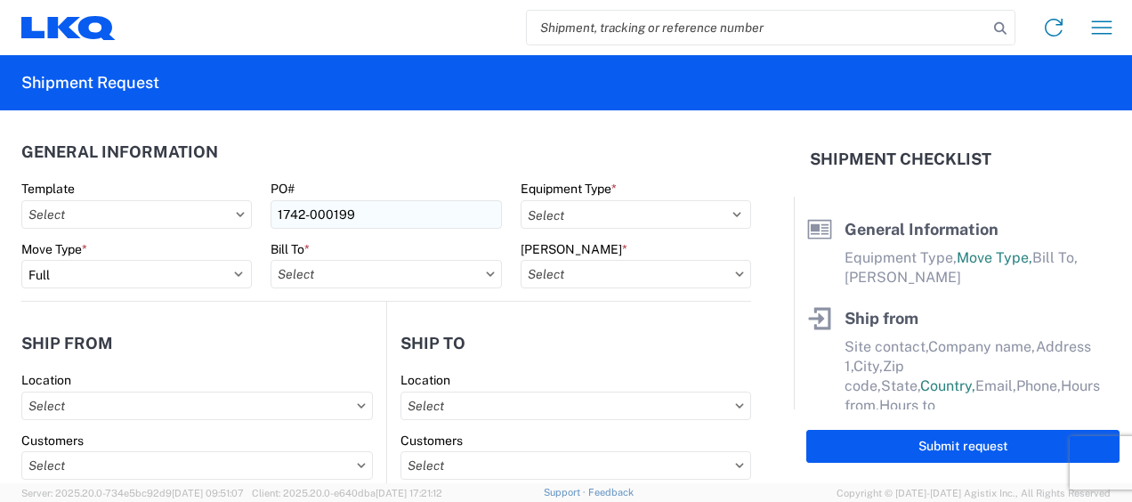
type input "1742 [GEOGRAPHIC_DATA][US_STATE] - [GEOGRAPHIC_DATA]"
type input "[STREET_ADDRESS]"
type input "[PERSON_NAME]"
type input "75172"
select select "[GEOGRAPHIC_DATA]"
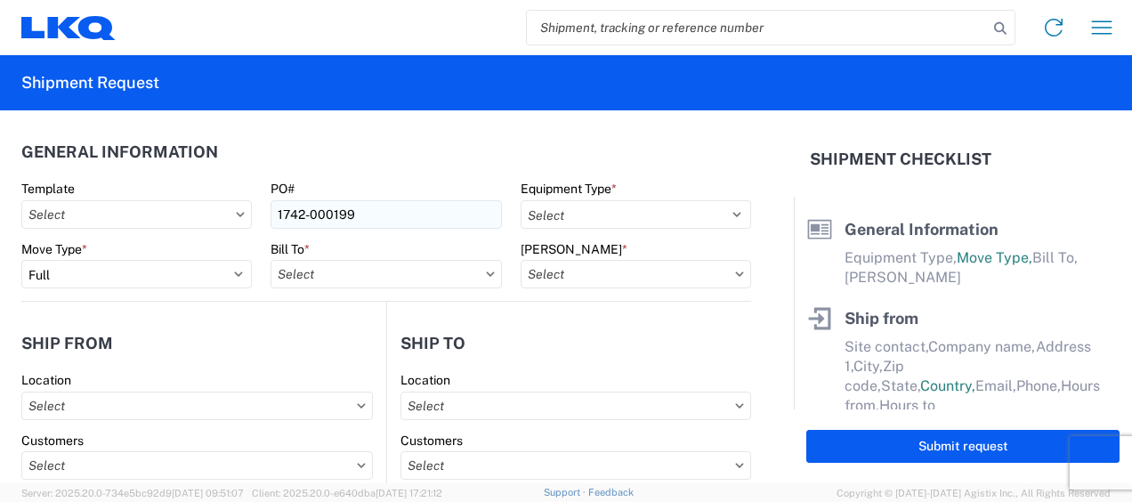
type input "[EMAIL_ADDRESS][DOMAIN_NAME]"
type input "8173491387"
type input "LKQ Corporation"
type input "[STREET_ADDRESS]"
type input "[GEOGRAPHIC_DATA]"
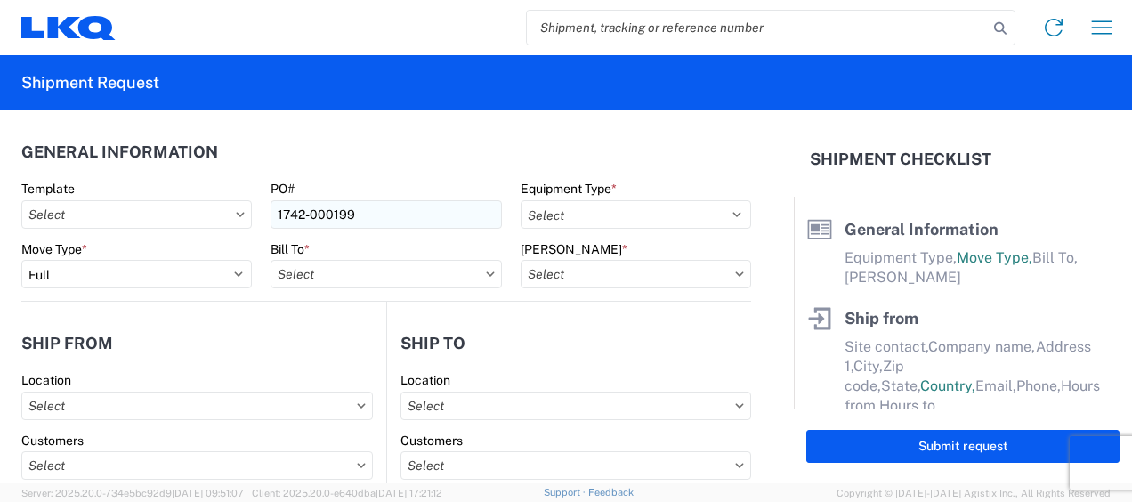
type input "77038"
select select "[GEOGRAPHIC_DATA]"
type input "[EMAIL_ADDRESS][DOMAIN_NAME]"
type input "[PHONE_NUMBER]"
type input "[PERSON_NAME]"
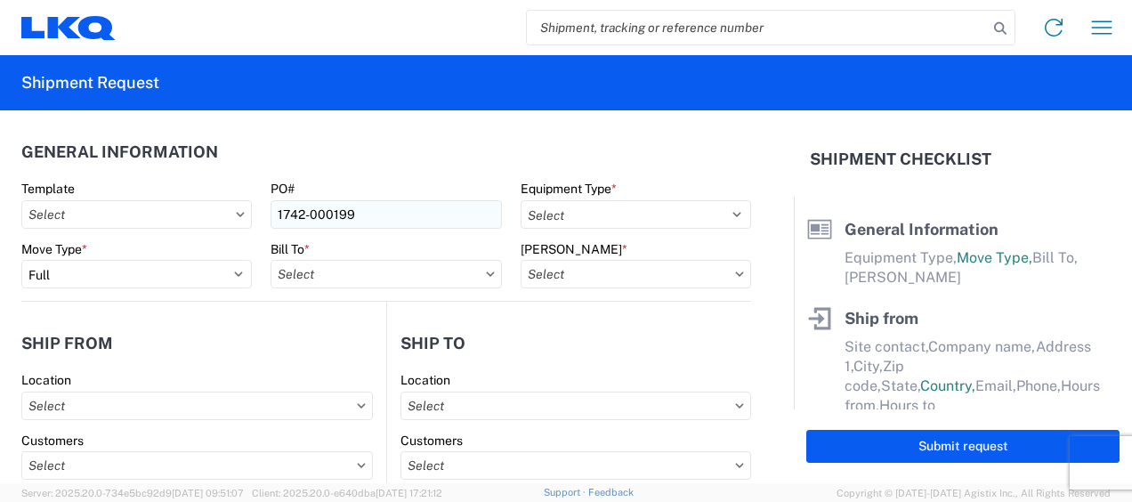
type input "[EMAIL_ADDRESS][DOMAIN_NAME]"
type input "8173491387"
type input "[DATE]"
type input "40000"
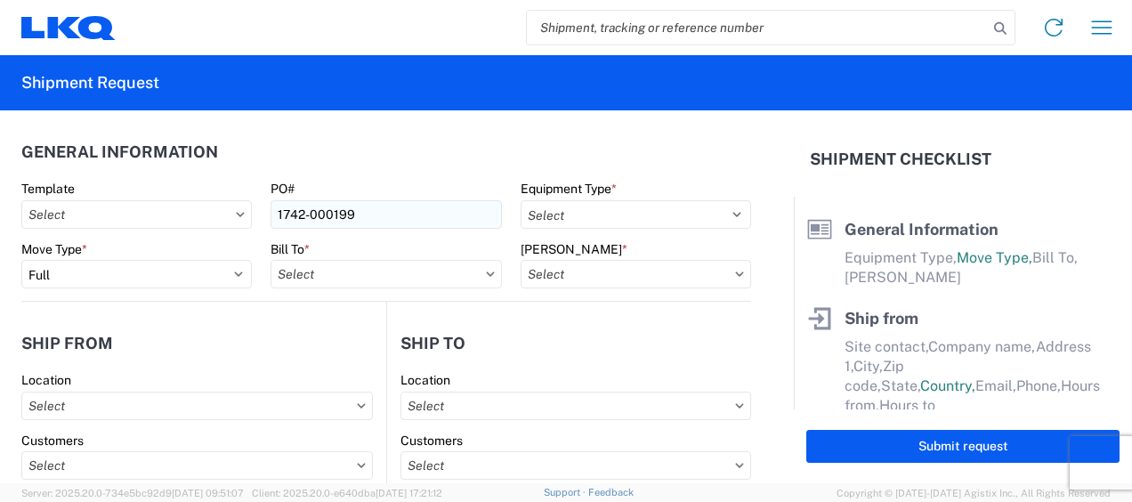
type input "28"
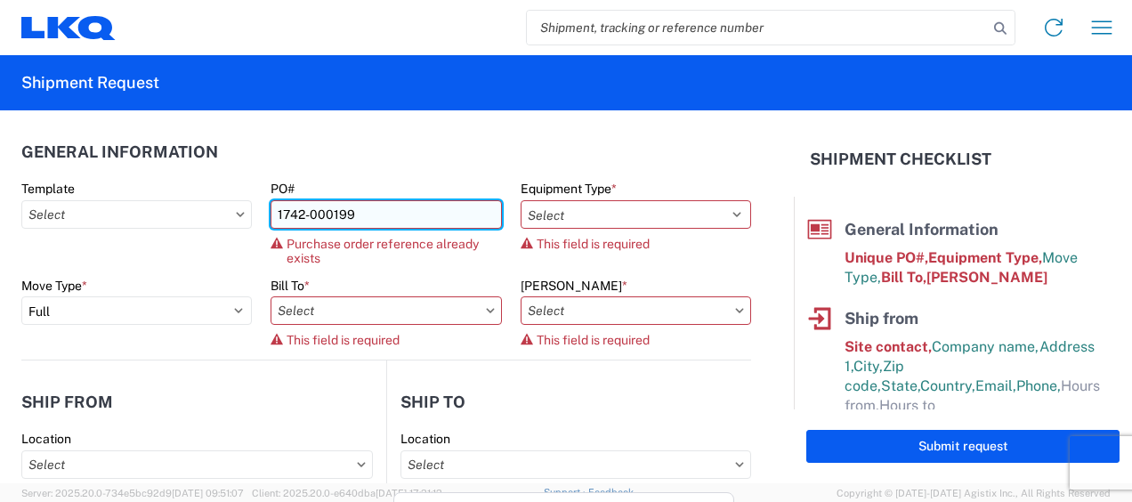
click at [343, 211] on input "1742-000199" at bounding box center [386, 214] width 231 height 28
click at [351, 210] on input "1742-000199" at bounding box center [386, 214] width 231 height 28
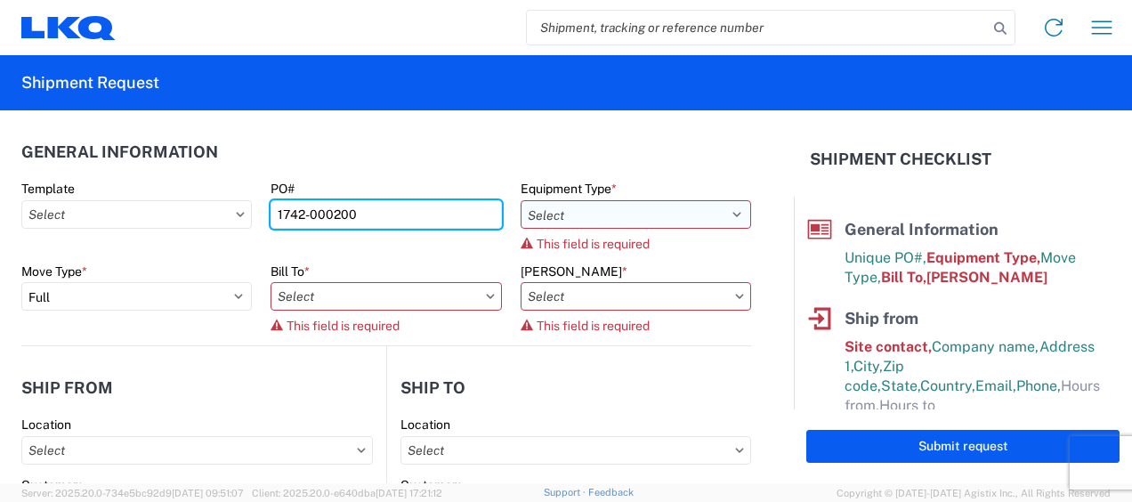
type input "1742-000200"
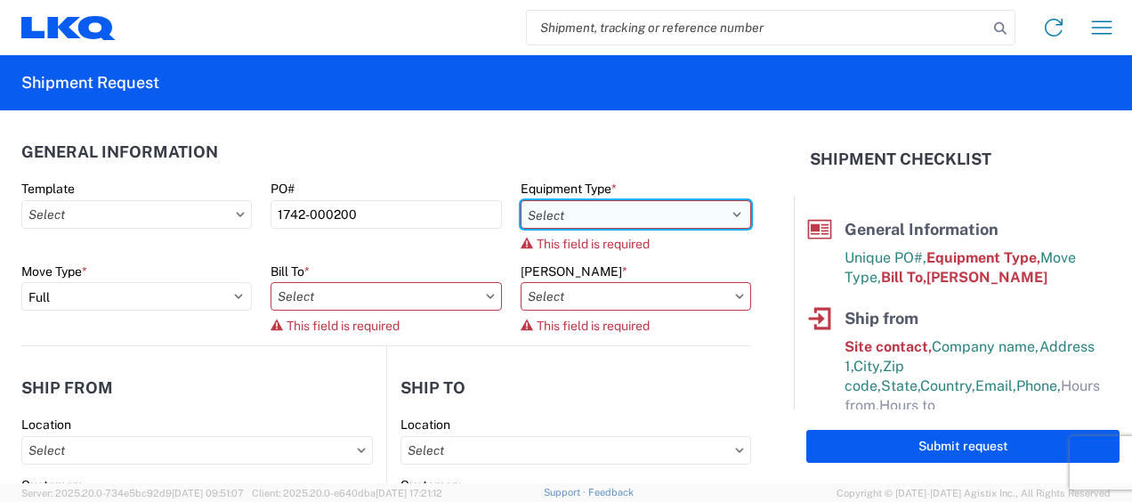
click at [713, 214] on select "Select 53’ Dry Van Flatbed Dropdeck (van) Lowboy (flatbed) Rail" at bounding box center [636, 214] width 231 height 28
select select "STDV"
click at [521, 200] on select "Select 53’ Dry Van Flatbed Dropdeck (van) Lowboy (flatbed) Rail" at bounding box center [636, 214] width 231 height 28
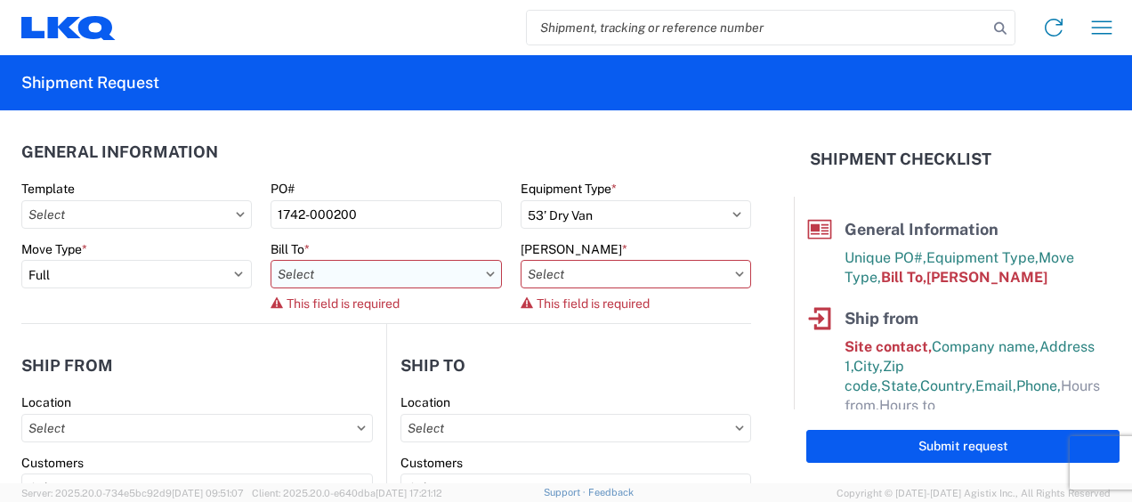
click at [450, 284] on input "text" at bounding box center [386, 274] width 231 height 28
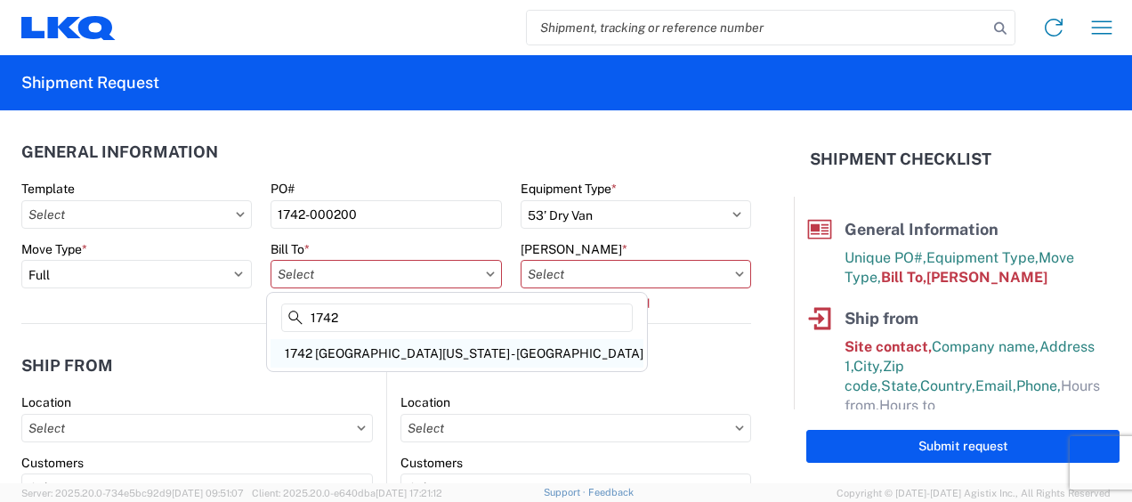
type input "1742"
click at [353, 352] on div "1742 [GEOGRAPHIC_DATA][US_STATE] - [GEOGRAPHIC_DATA]" at bounding box center [457, 353] width 373 height 28
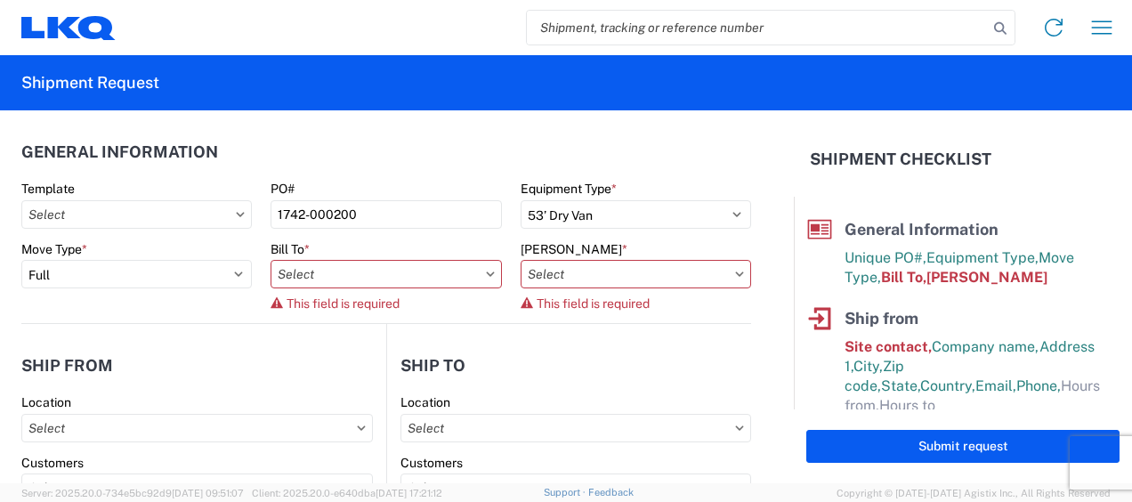
type input "1742 [GEOGRAPHIC_DATA][US_STATE] - [GEOGRAPHIC_DATA]"
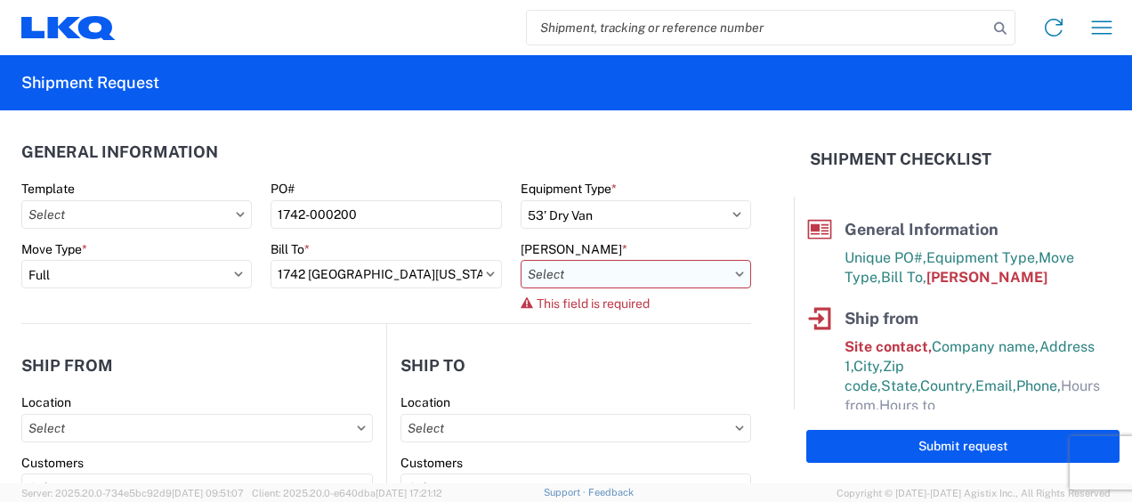
click at [728, 277] on input "text" at bounding box center [636, 274] width 231 height 28
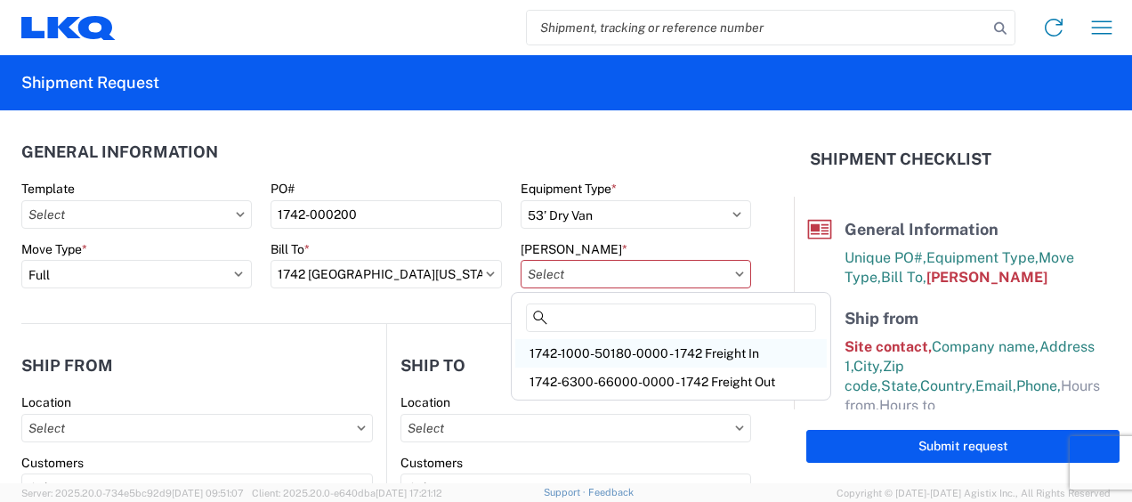
click at [609, 347] on div "1742-1000-50180-0000 - 1742 Freight In" at bounding box center [671, 353] width 312 height 28
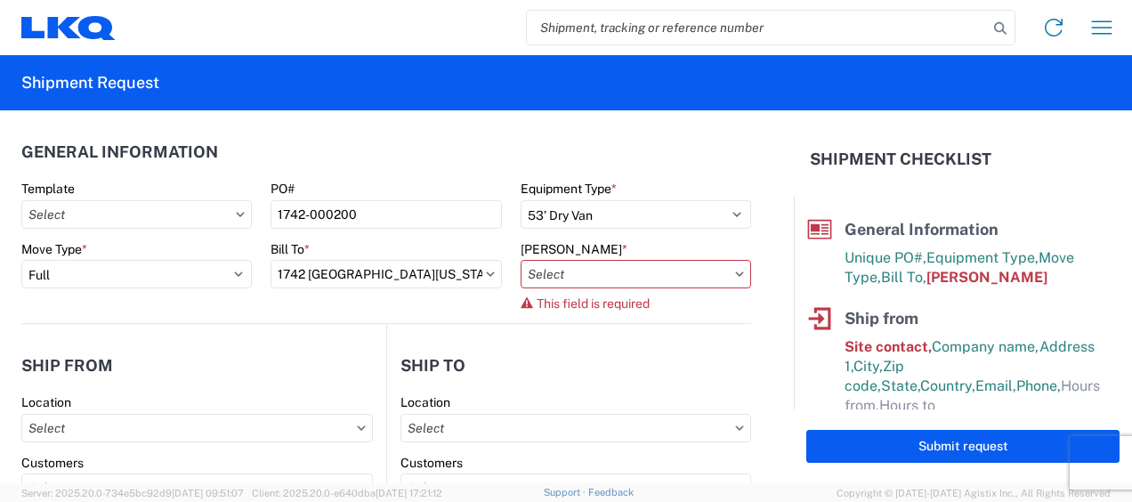
type input "1742-1000-50180-0000 - 1742 Freight In"
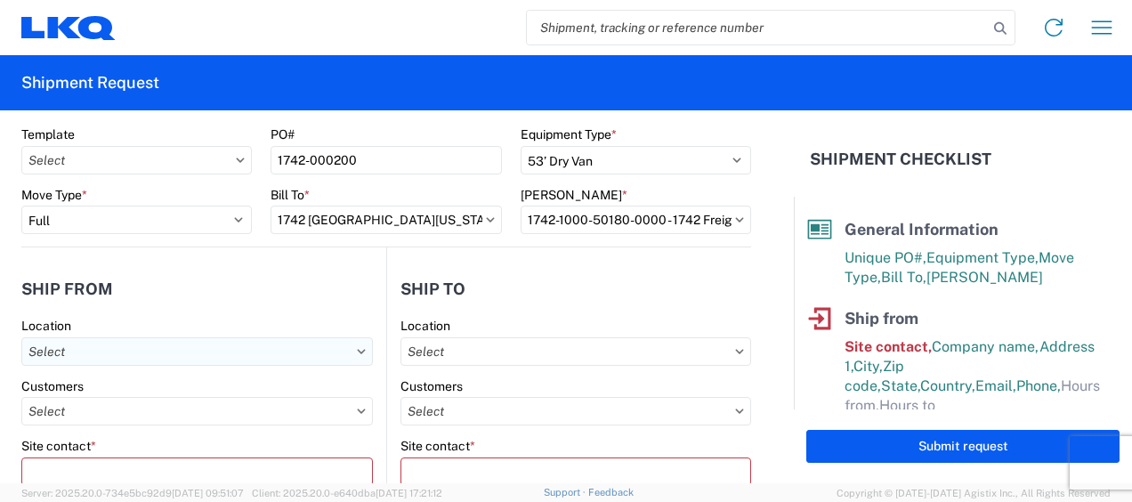
scroll to position [89, 0]
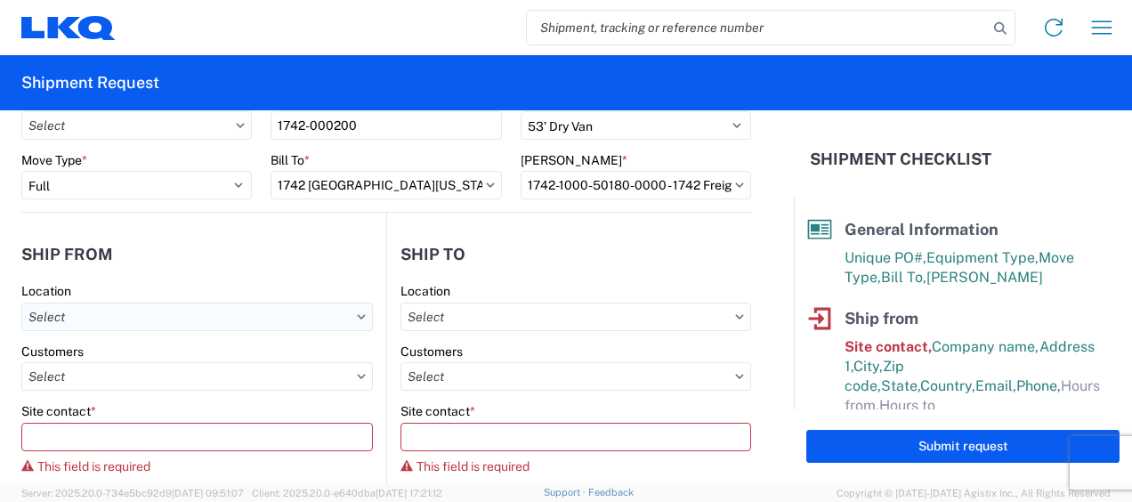
click at [244, 315] on input "text" at bounding box center [197, 317] width 352 height 28
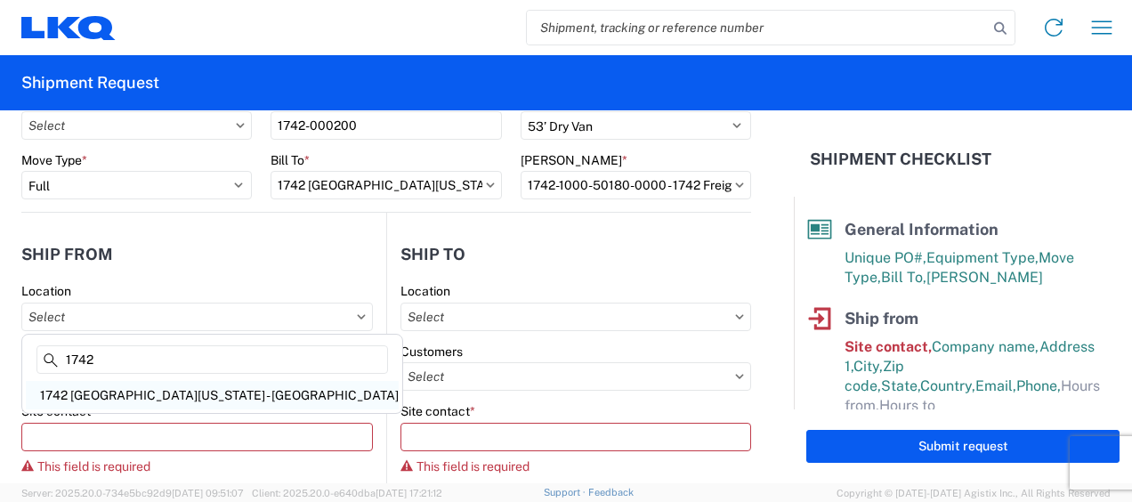
type input "1742"
click at [91, 393] on div "1742 [GEOGRAPHIC_DATA][US_STATE] - [GEOGRAPHIC_DATA]" at bounding box center [212, 395] width 373 height 28
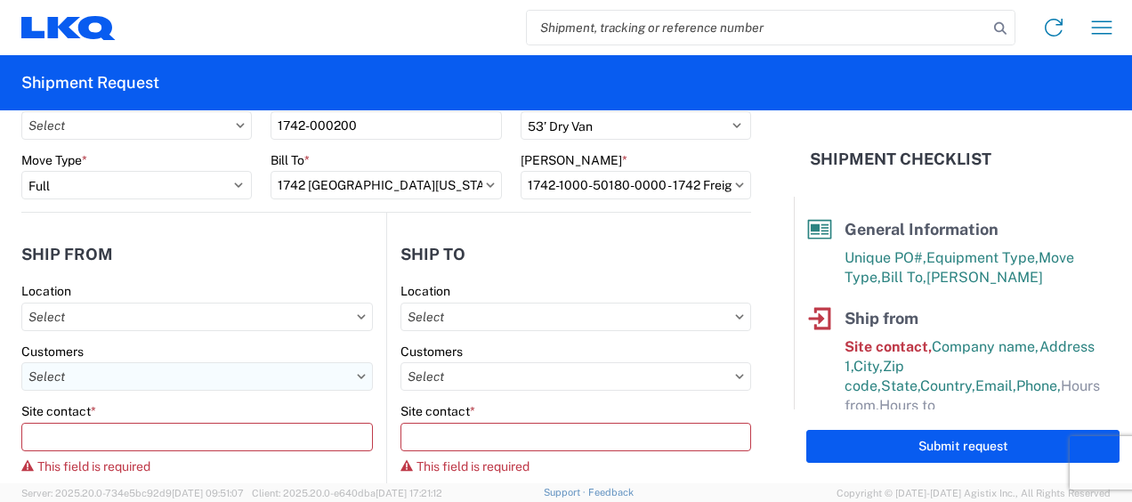
type input "1742 [GEOGRAPHIC_DATA][US_STATE] - [GEOGRAPHIC_DATA]"
select select "US"
type input "08:00"
type input "17:00"
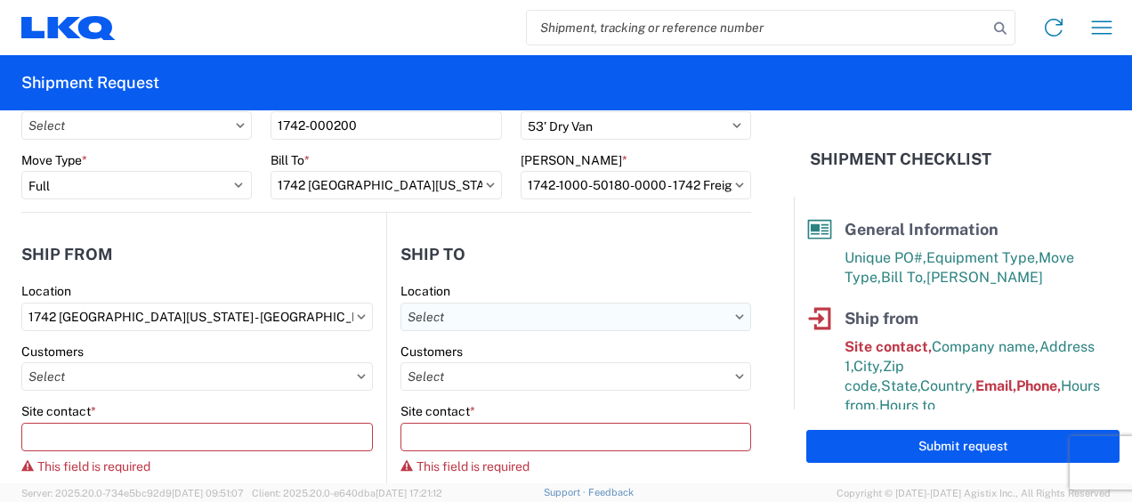
click at [468, 304] on input "text" at bounding box center [576, 317] width 351 height 28
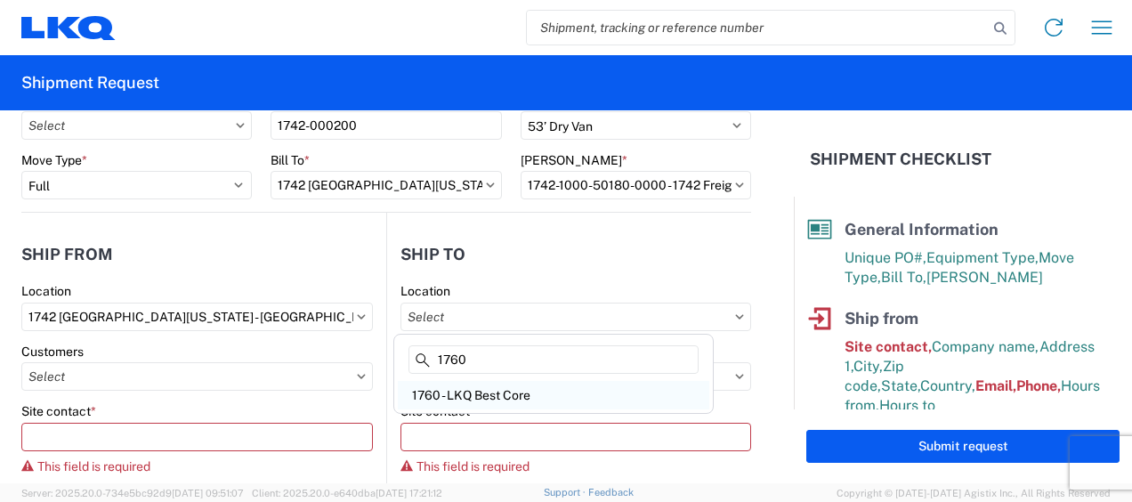
type input "1760"
click at [479, 396] on div "1760 - LKQ Best Core" at bounding box center [554, 395] width 312 height 28
type input "1760 - LKQ Best Core"
select select "US"
click at [105, 418] on div "Site contact *" at bounding box center [197, 411] width 352 height 16
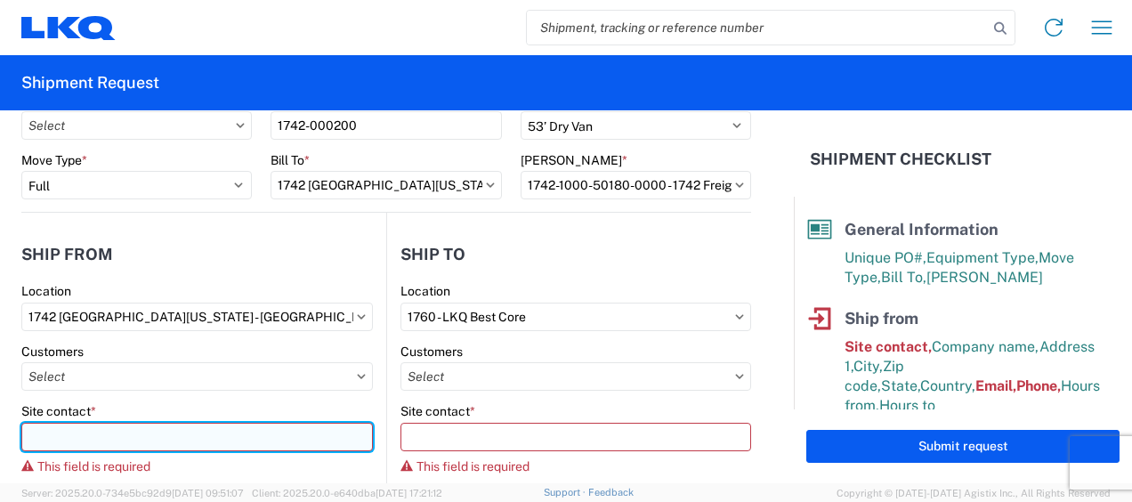
click at [85, 430] on input "Site contact *" at bounding box center [197, 437] width 352 height 28
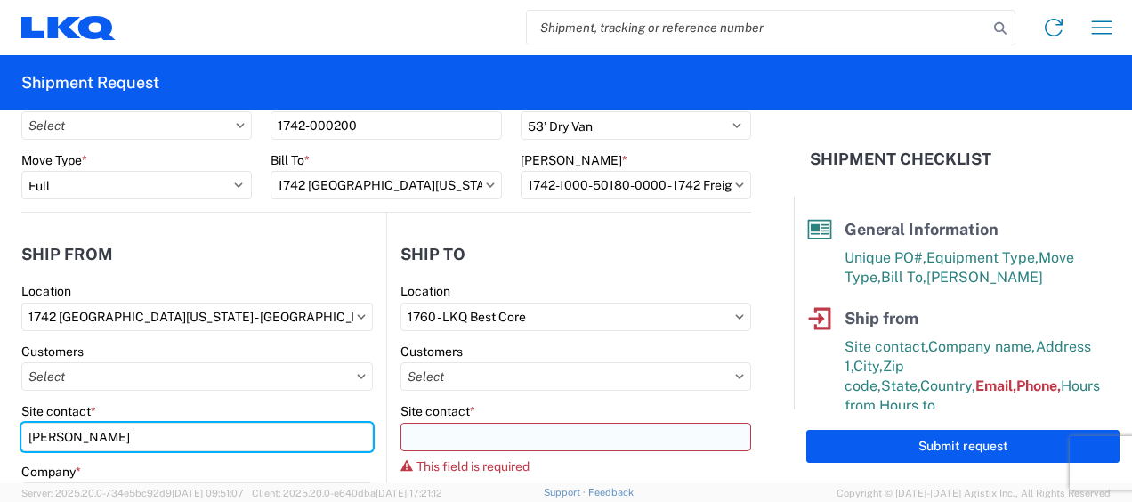
type input "[PERSON_NAME]"
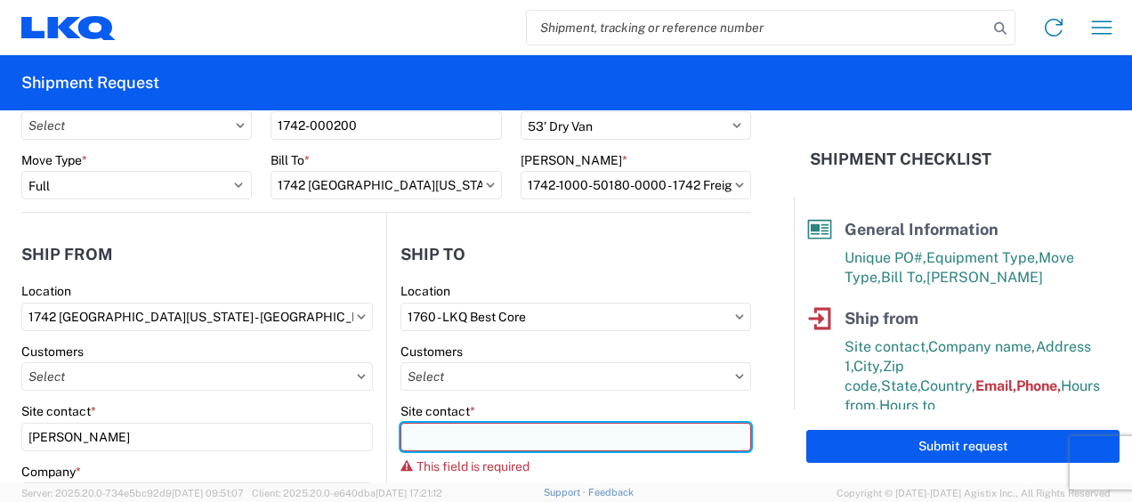
click at [417, 441] on input "Site contact *" at bounding box center [576, 437] width 351 height 28
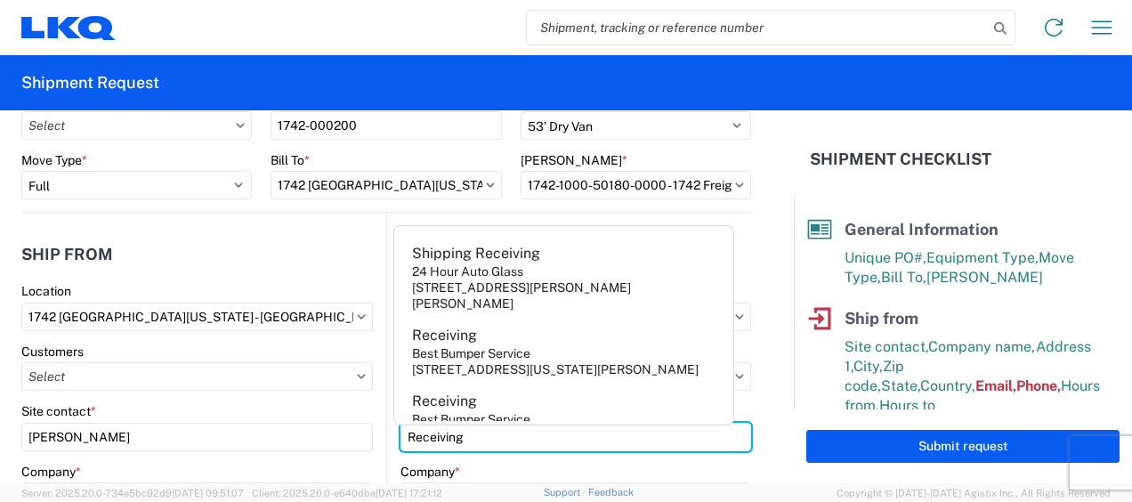
type input "Receiving"
click at [762, 272] on form "General Information Template PO# 1742-000200 Equipment Type * Select 53’ Dry Va…" at bounding box center [397, 296] width 794 height 373
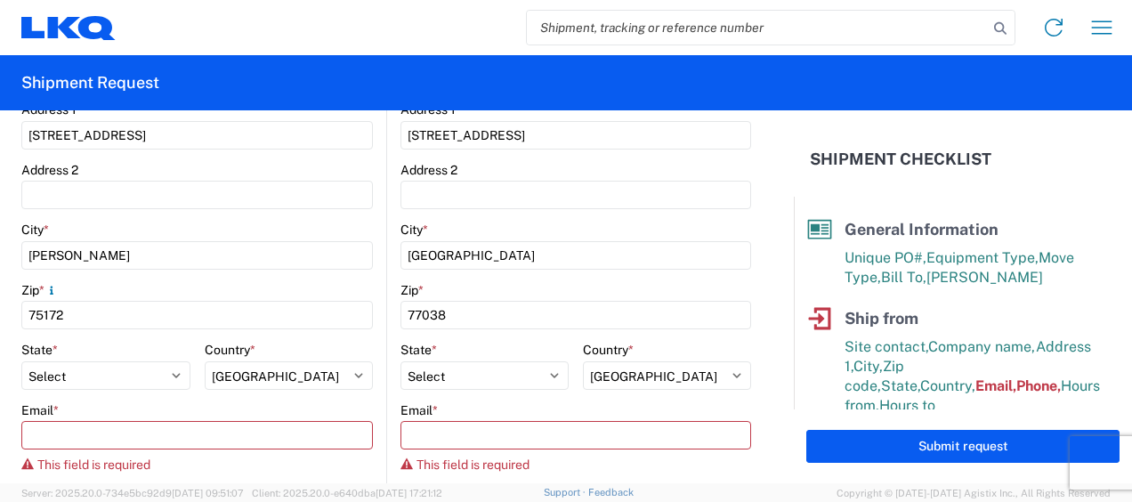
scroll to position [534, 0]
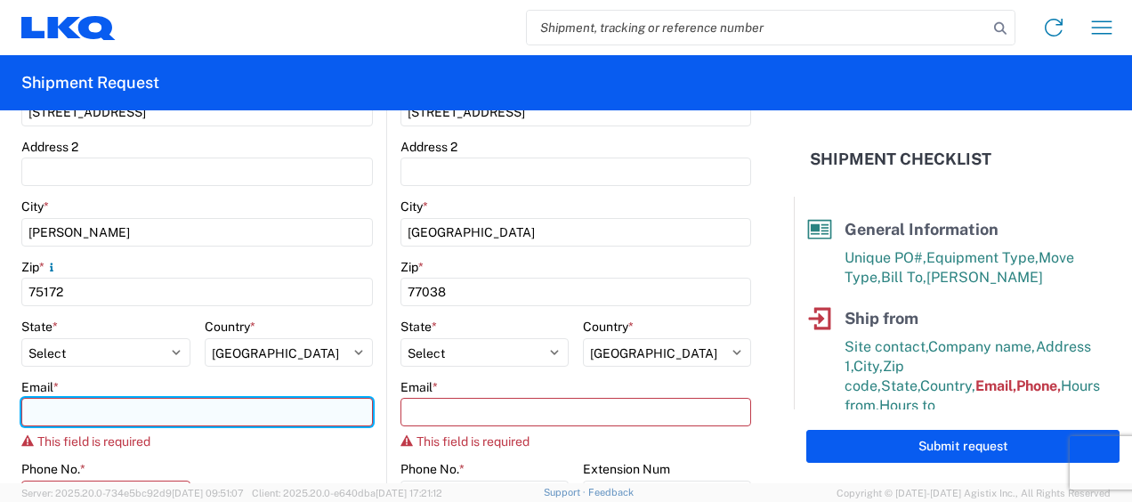
click at [113, 418] on input "Email *" at bounding box center [197, 412] width 352 height 28
type input "[EMAIL_ADDRESS][DOMAIN_NAME]"
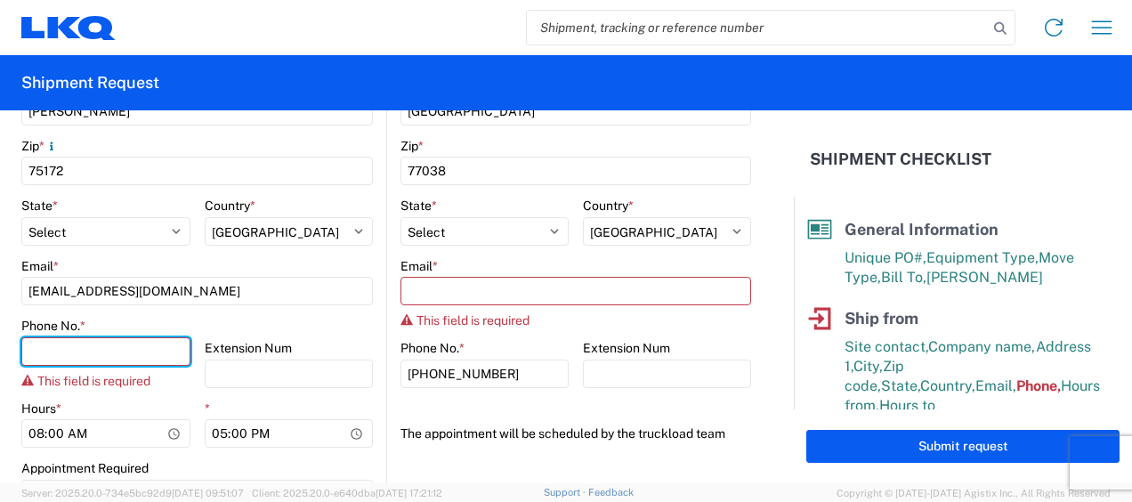
scroll to position [626, 0]
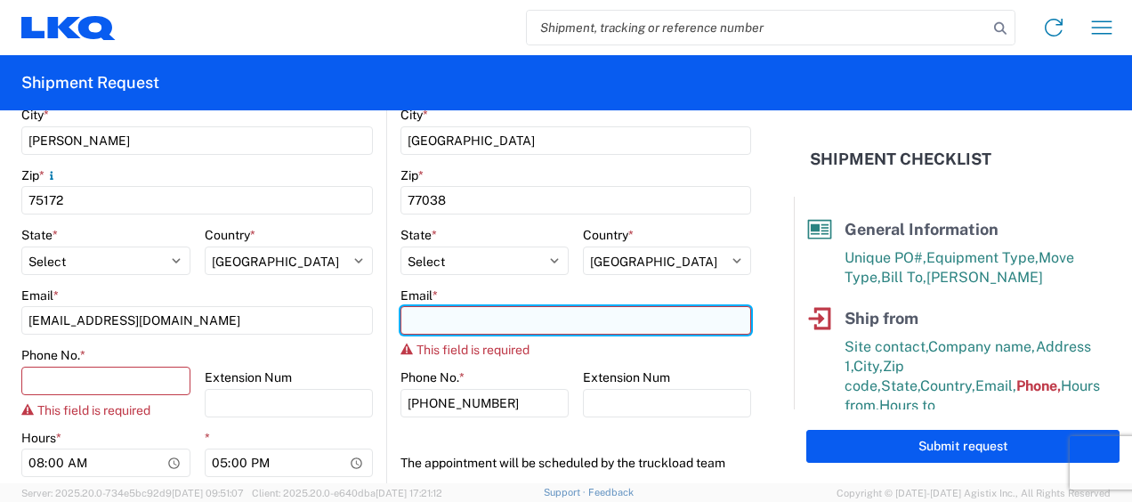
click at [418, 320] on input "Email *" at bounding box center [576, 320] width 351 height 28
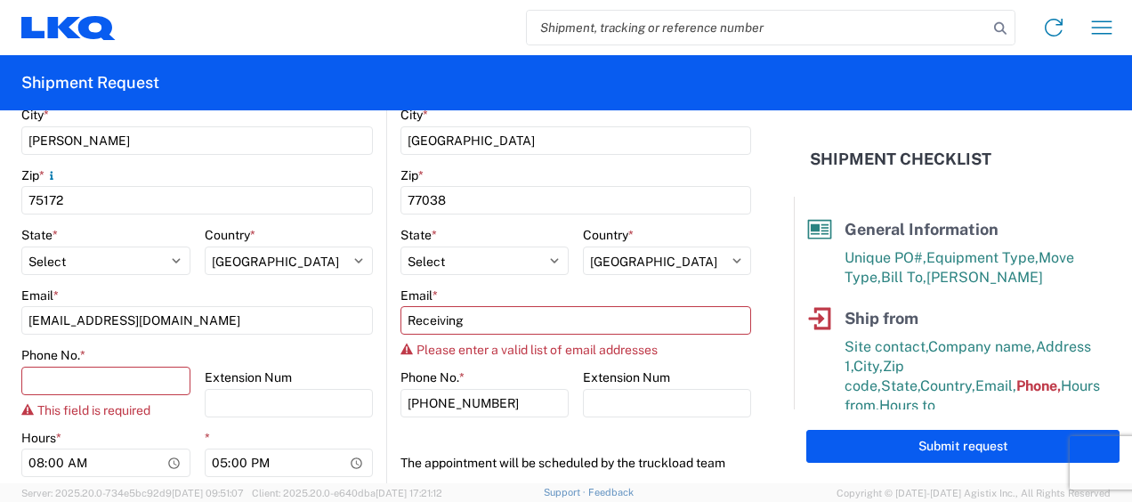
click at [760, 357] on form "General Information Template PO# 1742-000200 Equipment Type * Select 53’ Dry Va…" at bounding box center [397, 296] width 794 height 373
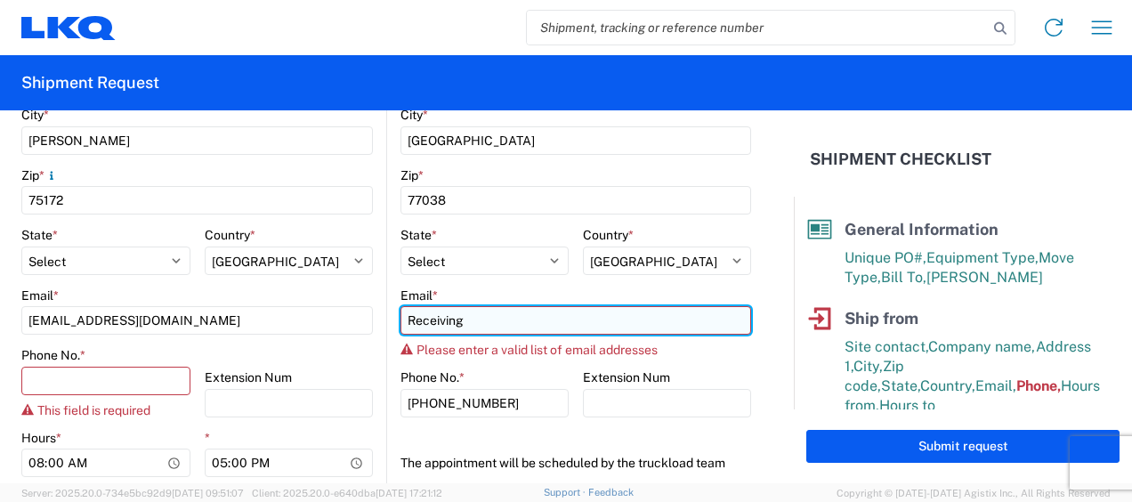
click at [467, 319] on input "Receiving" at bounding box center [576, 320] width 351 height 28
type input "R"
type input "[EMAIL_ADDRESS][DOMAIN_NAME]"
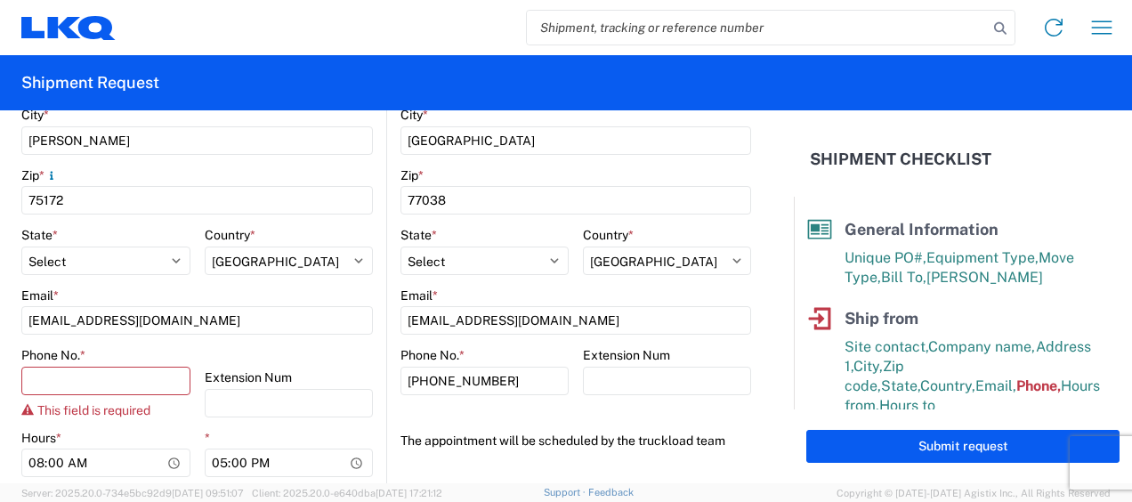
click at [764, 396] on form "General Information Template PO# 1742-000200 Equipment Type * Select 53’ Dry Va…" at bounding box center [397, 296] width 794 height 373
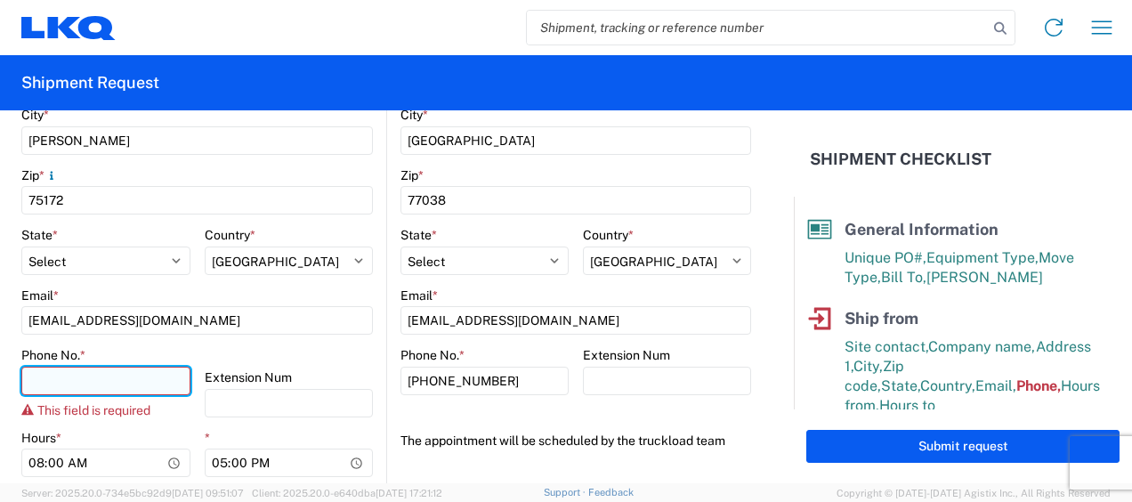
click at [59, 387] on input "Phone No. *" at bounding box center [105, 381] width 169 height 28
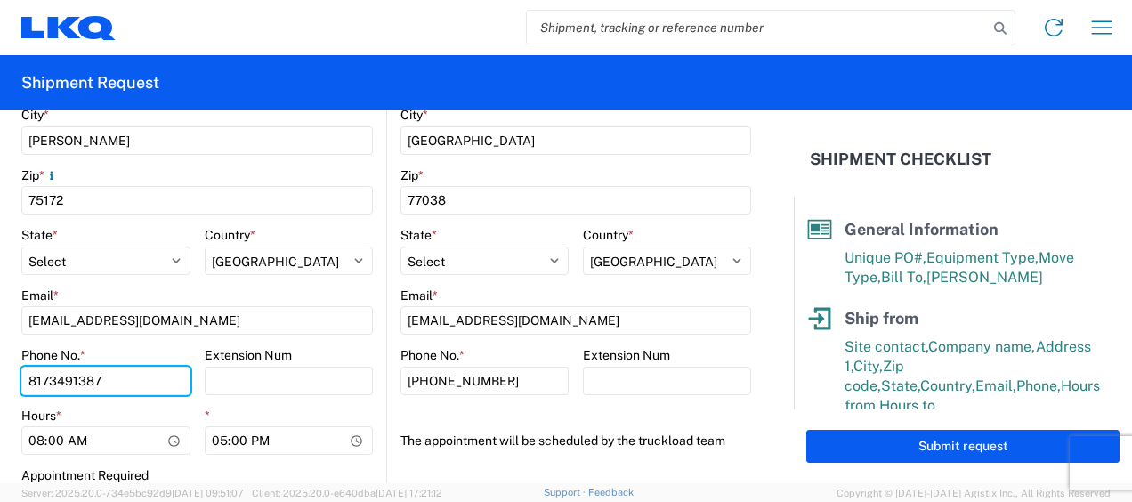
type input "8173491387"
click at [111, 408] on div "Hours *" at bounding box center [105, 416] width 169 height 16
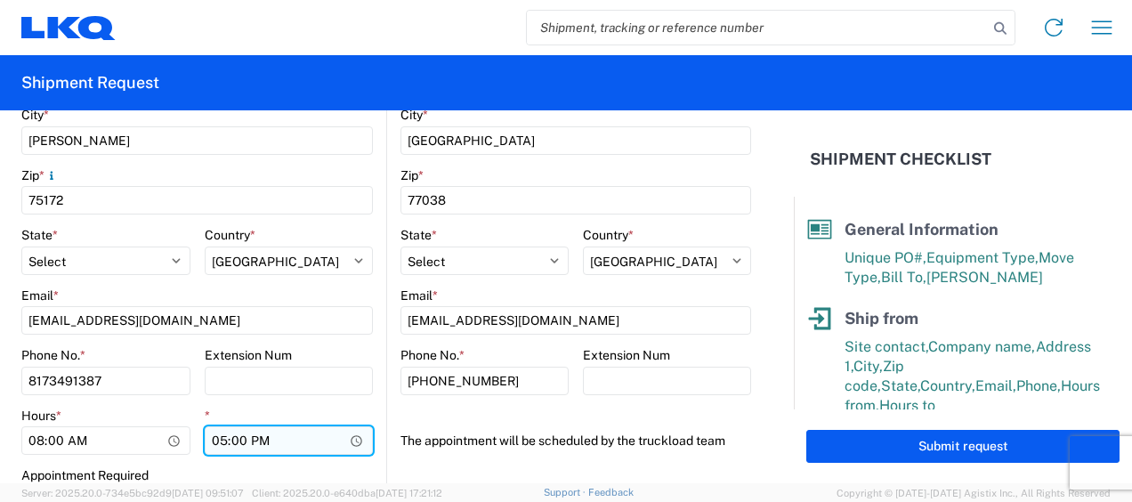
click at [218, 436] on input "17:00" at bounding box center [289, 440] width 169 height 28
type input "15:00"
click at [319, 468] on div "Appointment Required" at bounding box center [197, 475] width 352 height 16
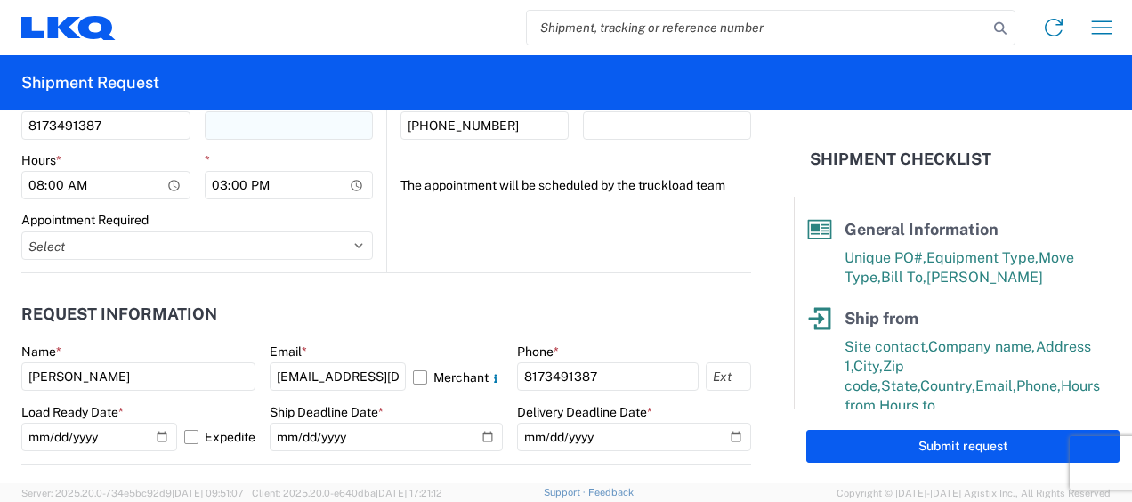
scroll to position [1071, 0]
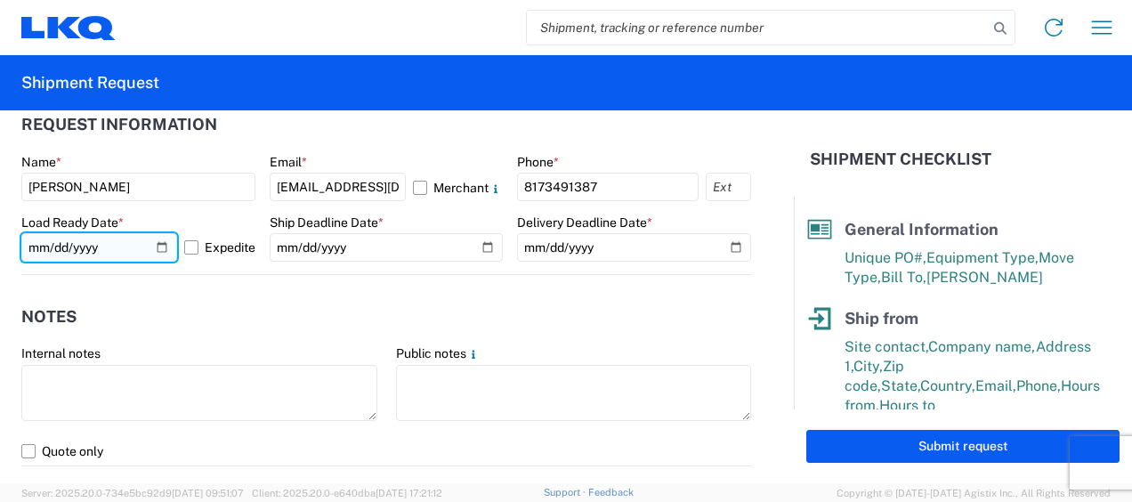
click at [151, 243] on input "[DATE]" at bounding box center [99, 247] width 156 height 28
type input "[DATE]"
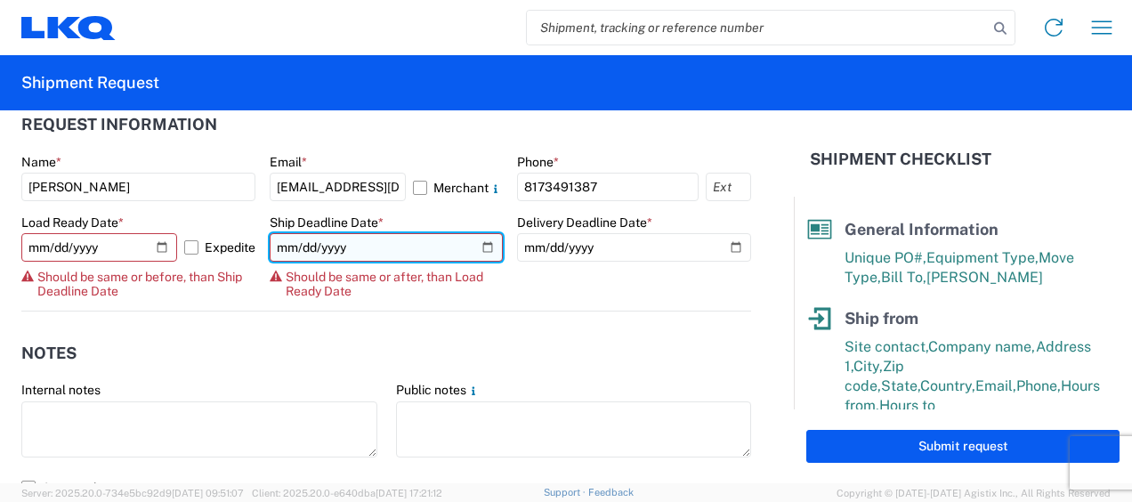
click at [475, 246] on input "[DATE]" at bounding box center [387, 247] width 234 height 28
type input "[DATE]"
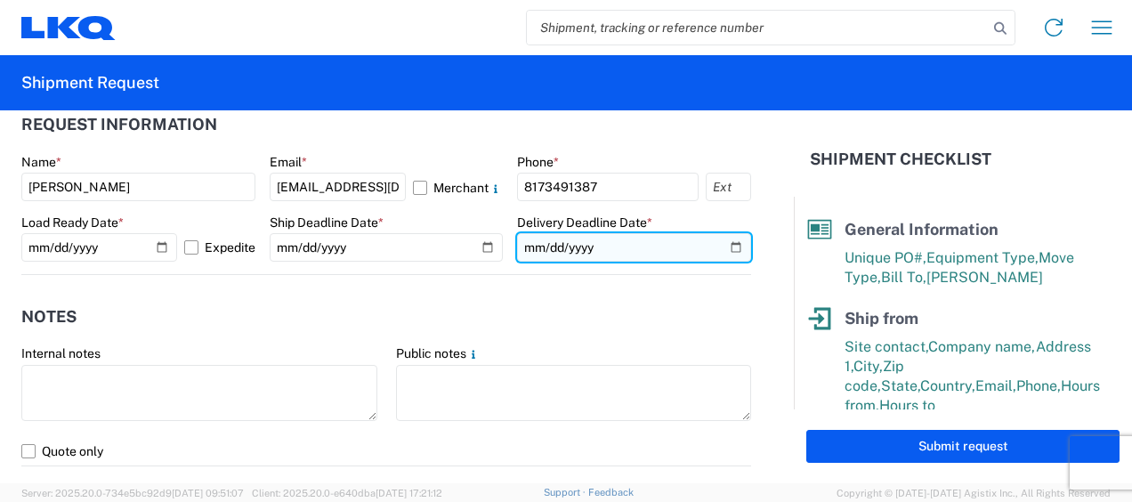
click at [721, 245] on input "[DATE]" at bounding box center [634, 247] width 234 height 28
type input "[DATE]"
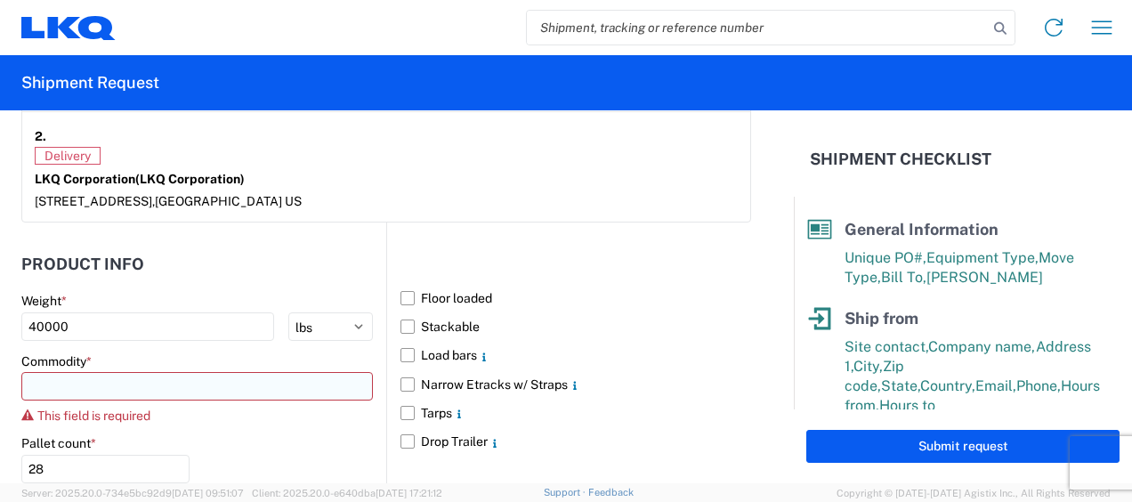
scroll to position [1605, 0]
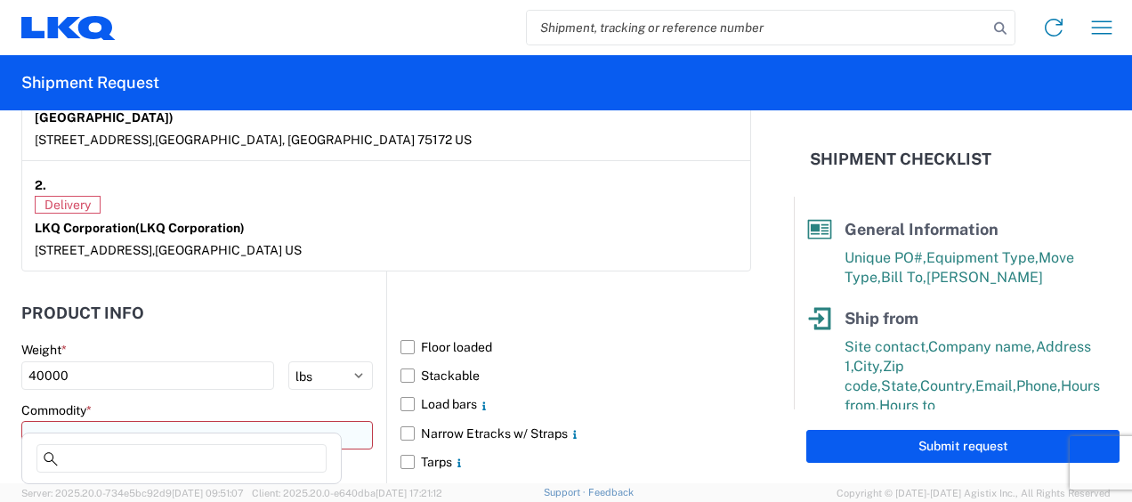
click at [98, 421] on input at bounding box center [197, 435] width 352 height 28
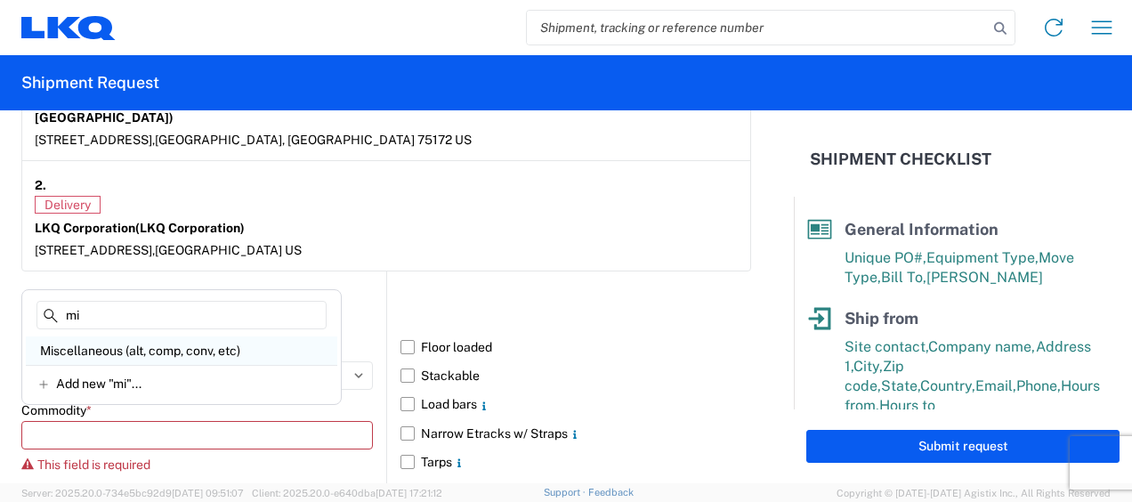
type input "mi"
click at [114, 347] on div "Miscellaneous (alt, comp, conv, etc)" at bounding box center [182, 350] width 312 height 28
type input "Miscellaneous (alt, comp, conv, etc)"
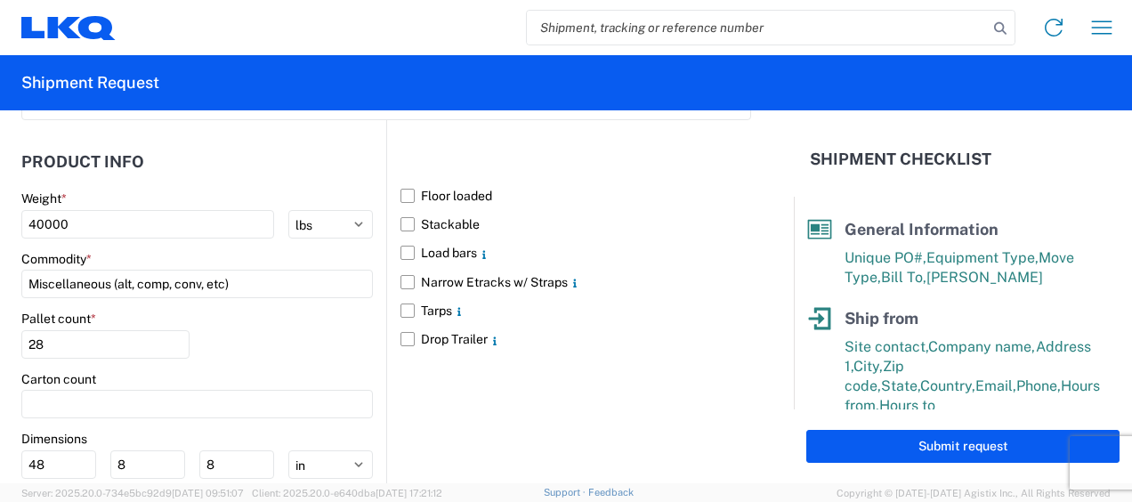
scroll to position [1783, 0]
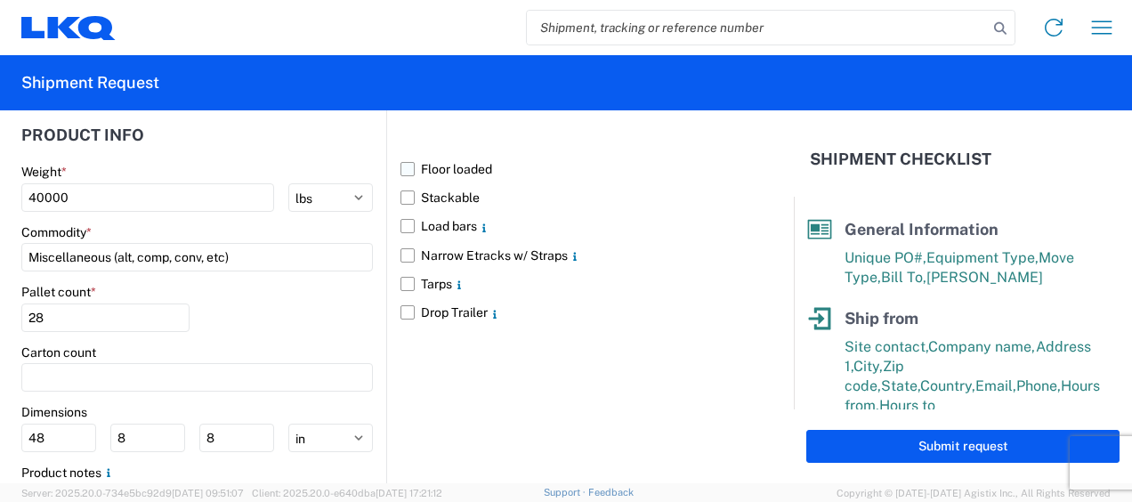
click at [403, 155] on label "Floor loaded" at bounding box center [576, 169] width 351 height 28
click at [0, 0] on input "Floor loaded" at bounding box center [0, 0] width 0 height 0
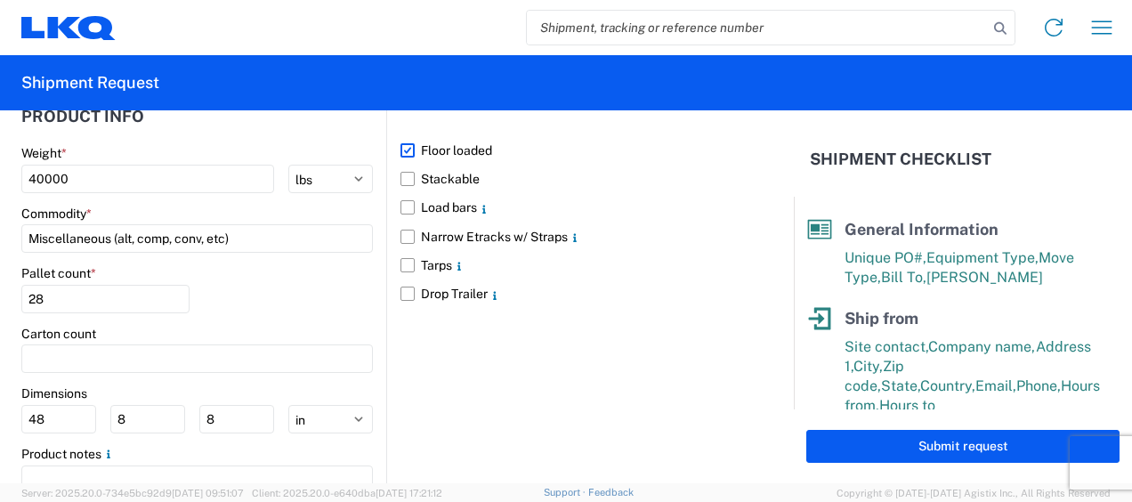
scroll to position [1685, 0]
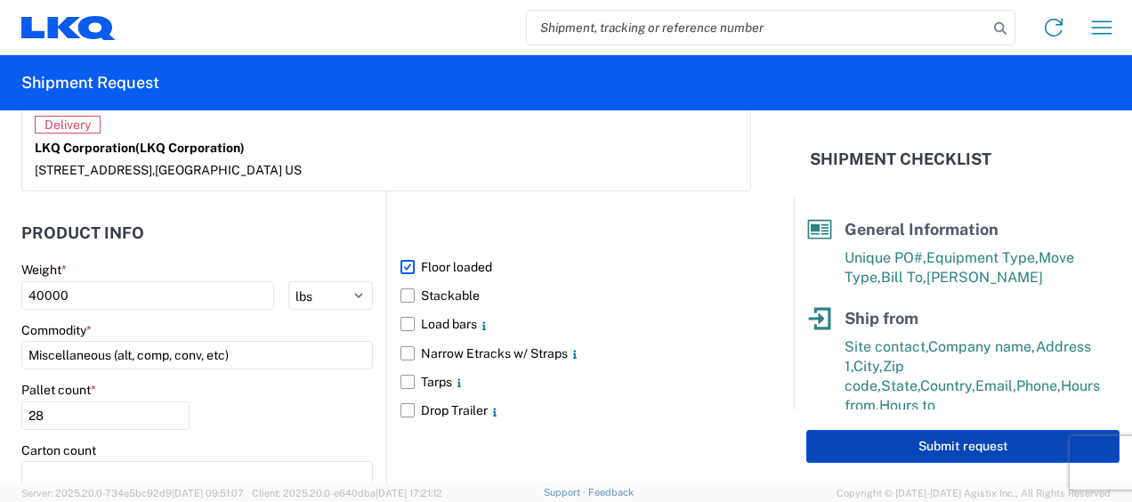
click at [897, 443] on button "Submit request" at bounding box center [962, 446] width 313 height 33
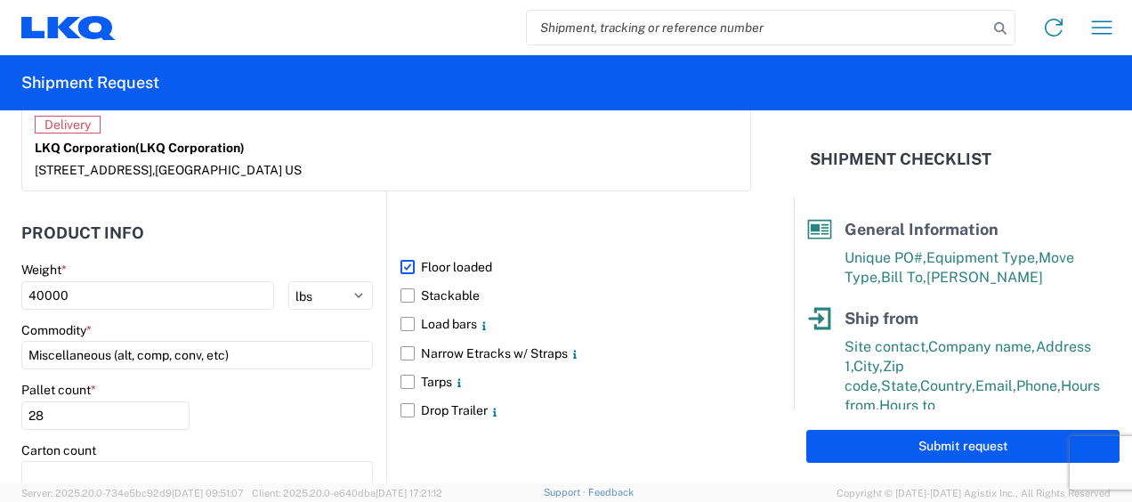
scroll to position [1684, 0]
